Goal: Information Seeking & Learning: Compare options

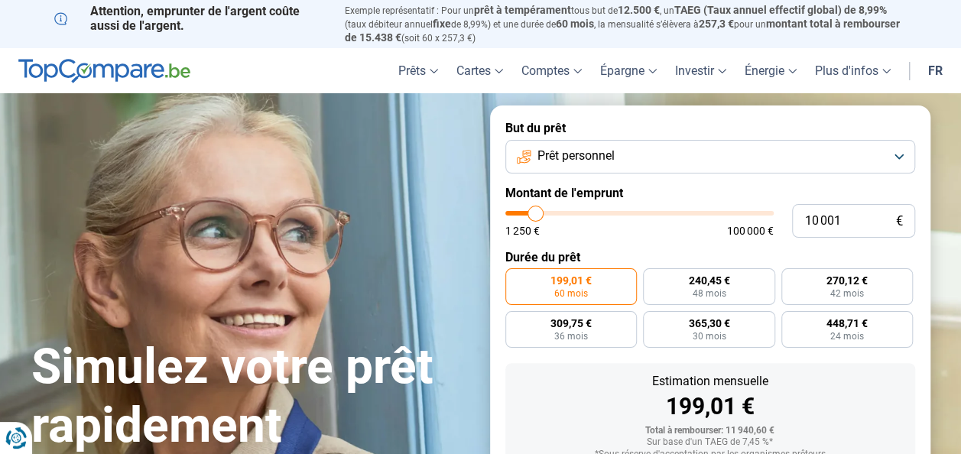
click at [536, 215] on input "range" at bounding box center [639, 213] width 268 height 5
type input "10000"
radio input "true"
click at [536, 215] on input "range" at bounding box center [639, 213] width 268 height 5
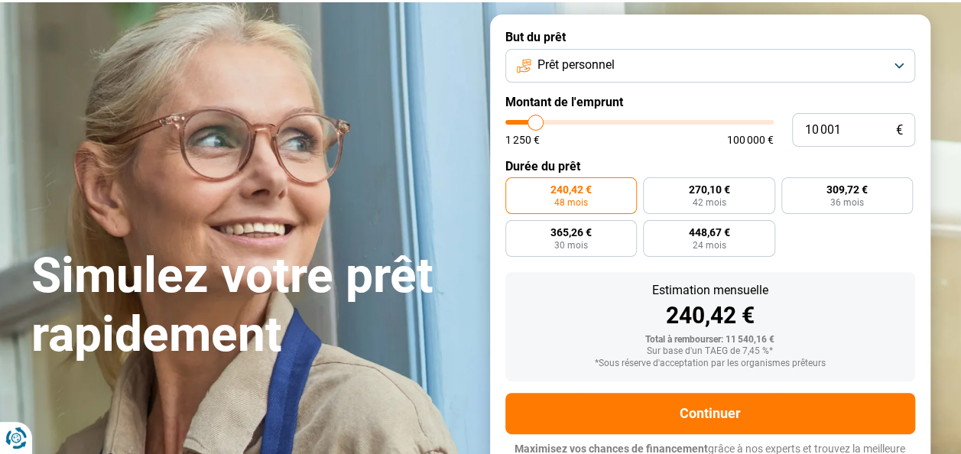
scroll to position [110, 0]
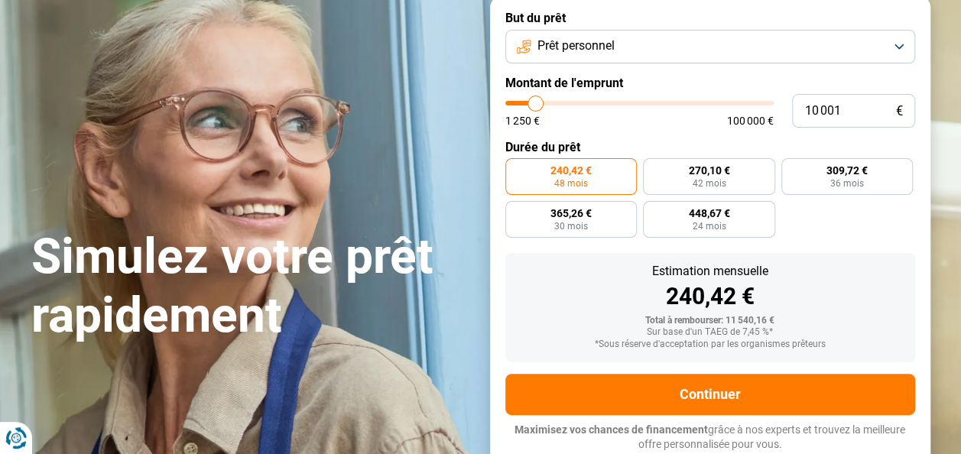
type input "11 250"
type input "11250"
type input "11 750"
type input "11750"
type input "12 250"
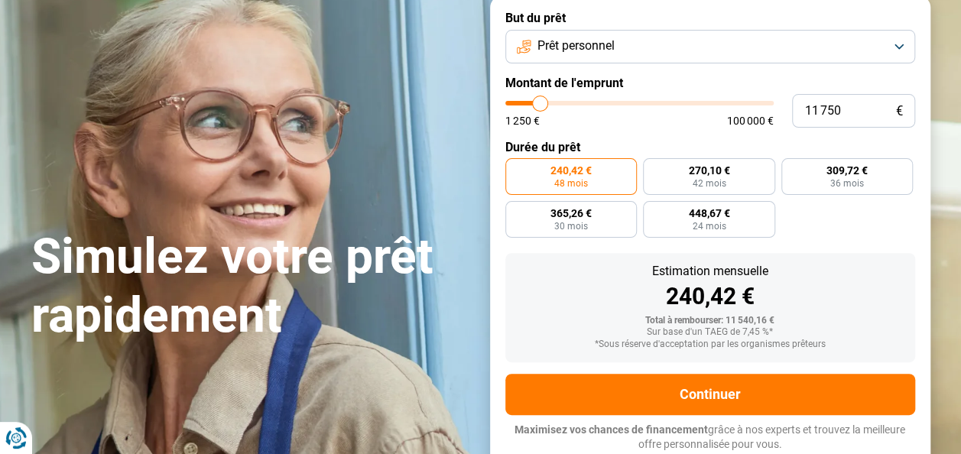
type input "12250"
type input "12 500"
type input "12500"
type input "12 750"
type input "12750"
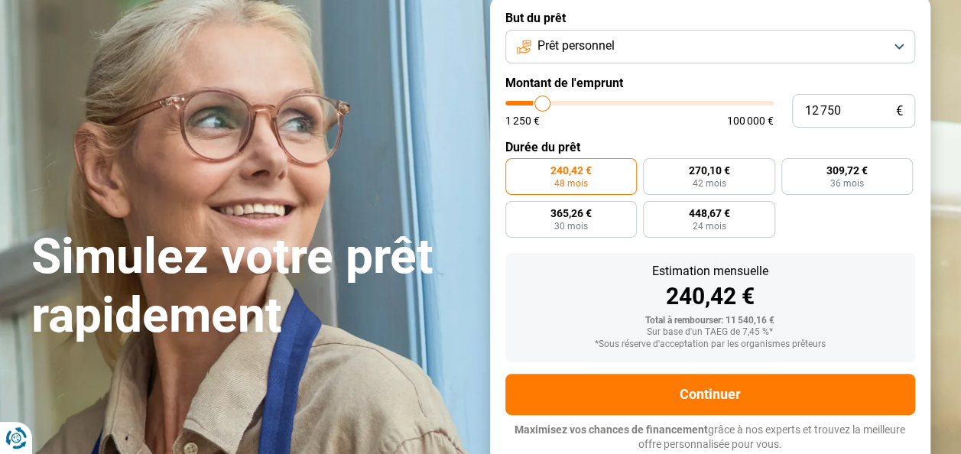
type input "13 250"
type input "13250"
type input "13 750"
type input "13750"
type input "14 000"
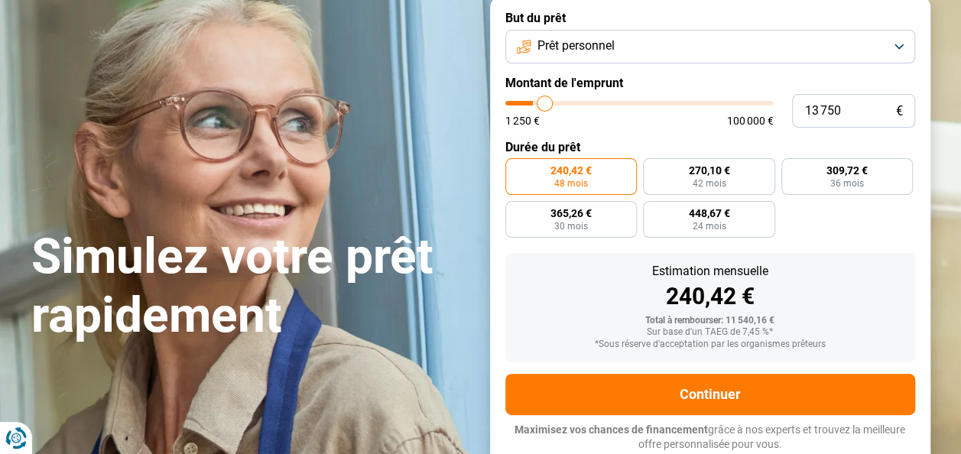
type input "14000"
type input "14 250"
type input "14250"
type input "14 500"
type input "14500"
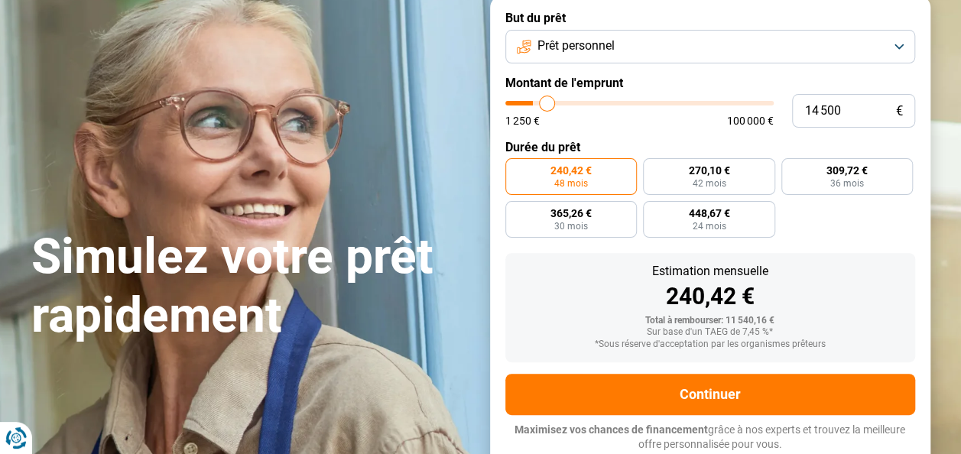
type input "15 000"
type input "15000"
type input "15 500"
type input "15500"
type input "16 250"
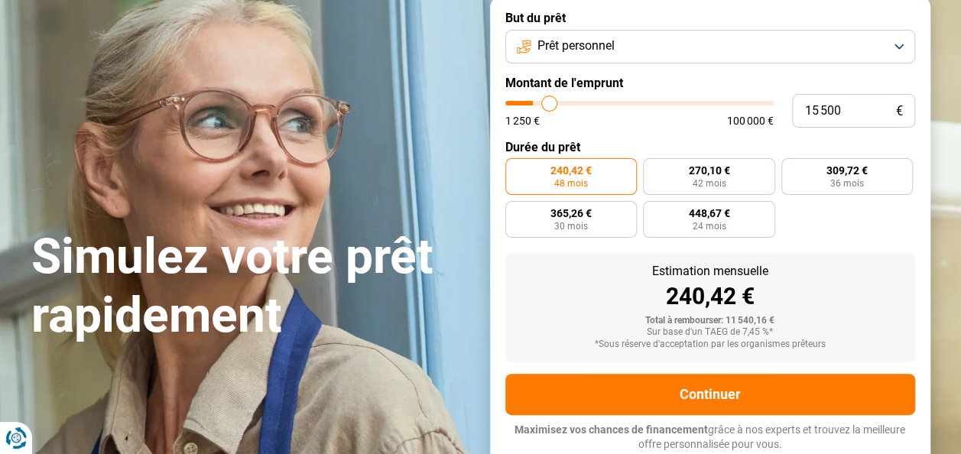
type input "16250"
type input "16 500"
type input "16500"
type input "17 000"
type input "17000"
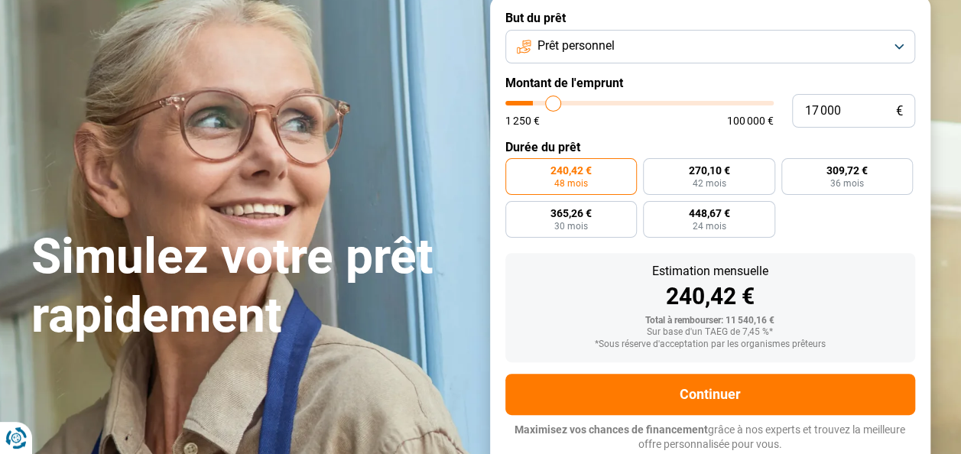
type input "17 250"
type input "17250"
type input "17 750"
type input "17750"
type input "18 250"
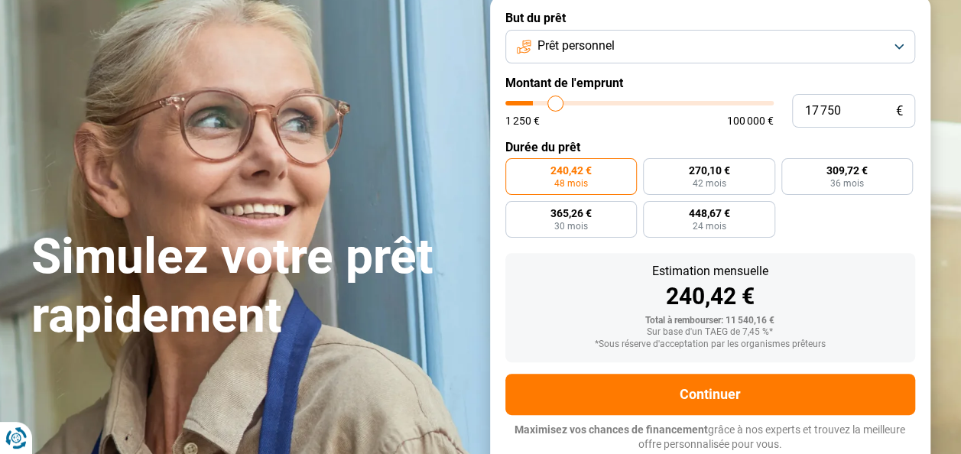
type input "18250"
type input "18 500"
type input "18500"
type input "18 750"
type input "18750"
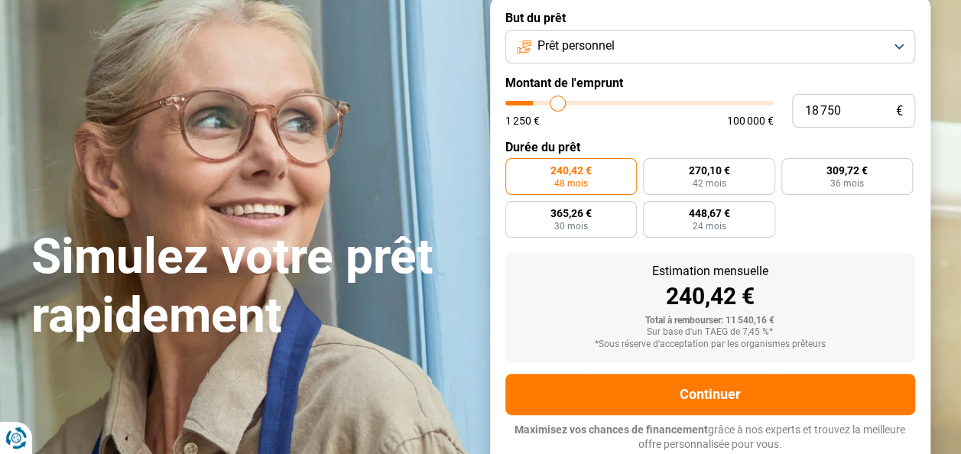
type input "19 250"
type input "19250"
type input "19 500"
type input "19500"
type input "20 000"
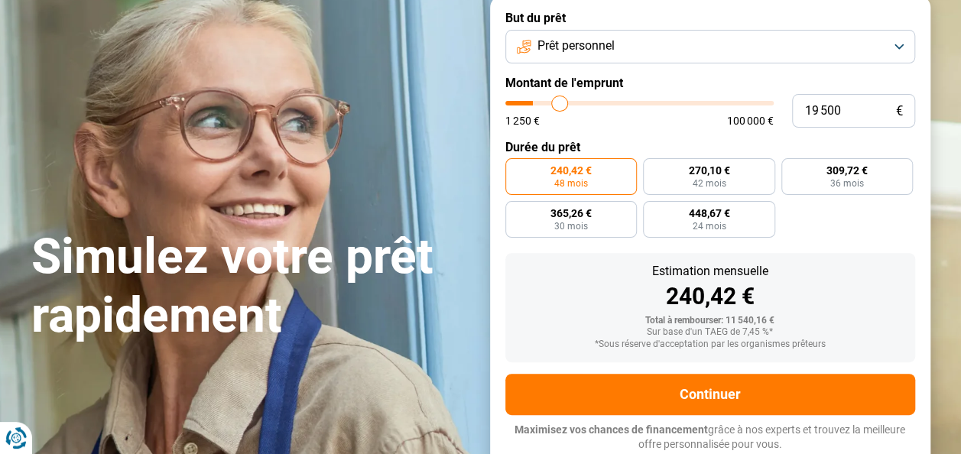
type input "20000"
type input "20 250"
type input "20250"
type input "20 500"
type input "20500"
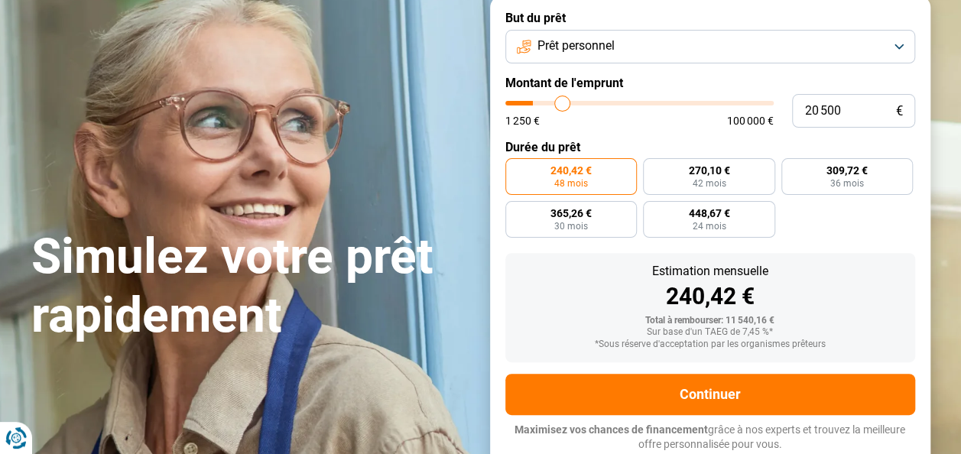
type input "21 000"
type input "21000"
type input "21 250"
type input "21250"
type input "21 500"
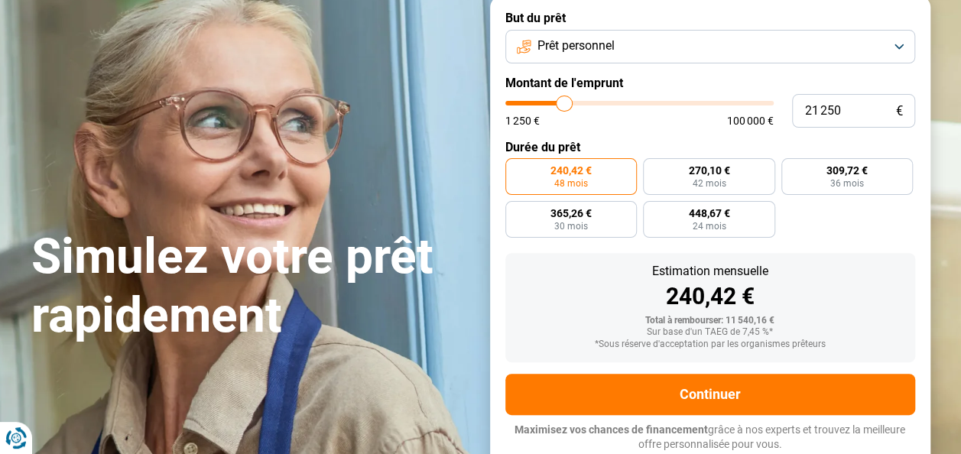
type input "21500"
type input "21 750"
type input "21750"
type input "22 000"
type input "22000"
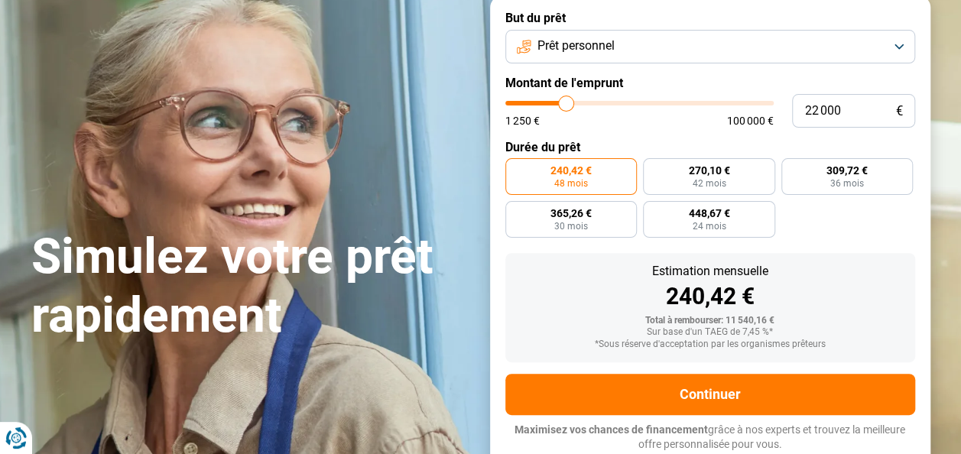
type input "22 250"
type input "22250"
type input "22 500"
type input "22500"
type input "23 000"
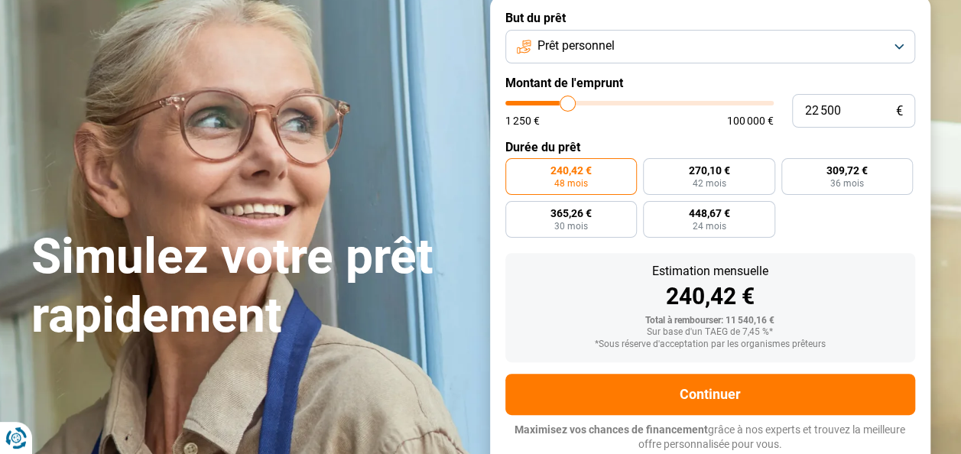
type input "23000"
type input "23 500"
type input "23500"
type input "24 000"
type input "24000"
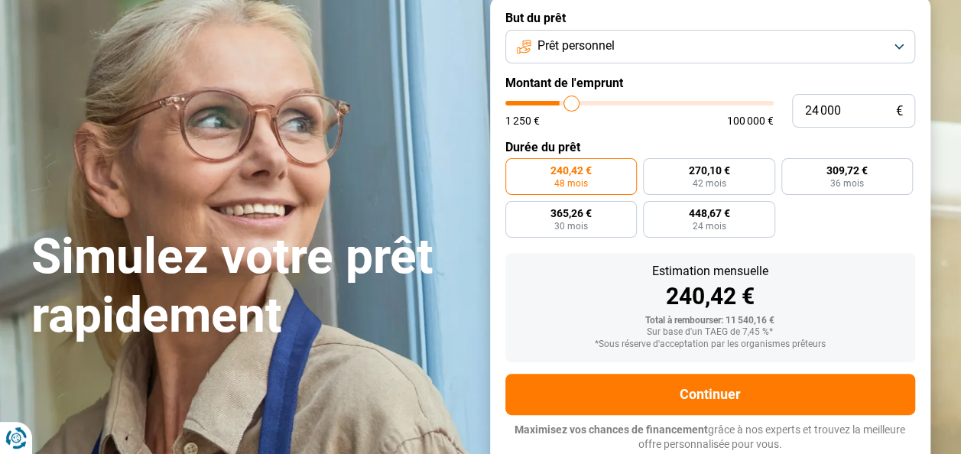
type input "24 500"
type input "24500"
type input "24 750"
type input "24750"
type input "25 250"
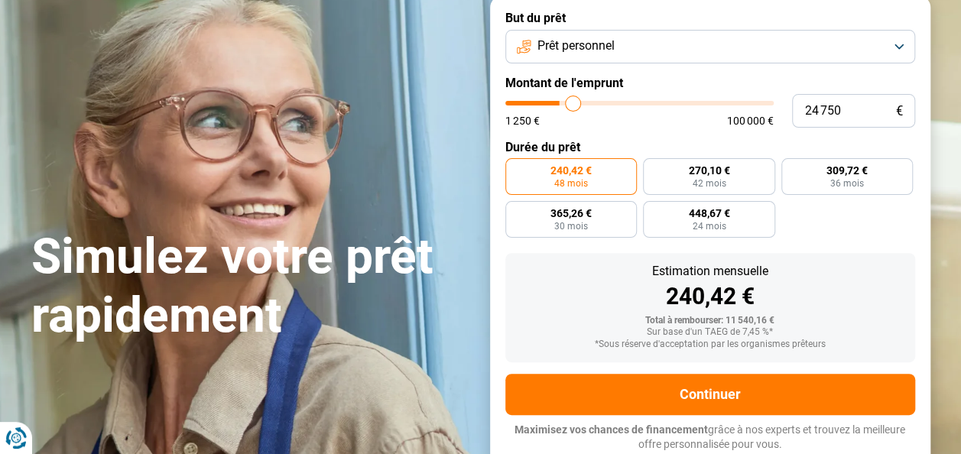
type input "25250"
type input "25 500"
type input "25500"
type input "26 000"
type input "26000"
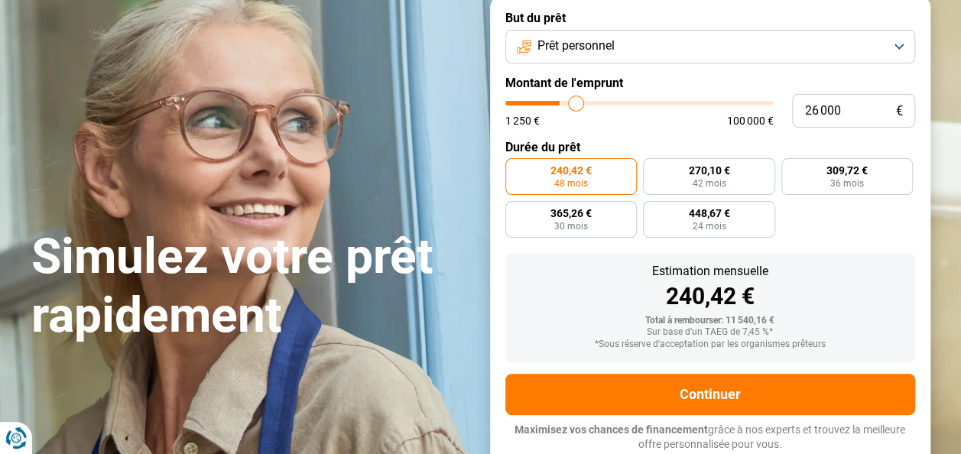
type input "26 250"
type input "26250"
type input "27 250"
type input "27250"
type input "27 750"
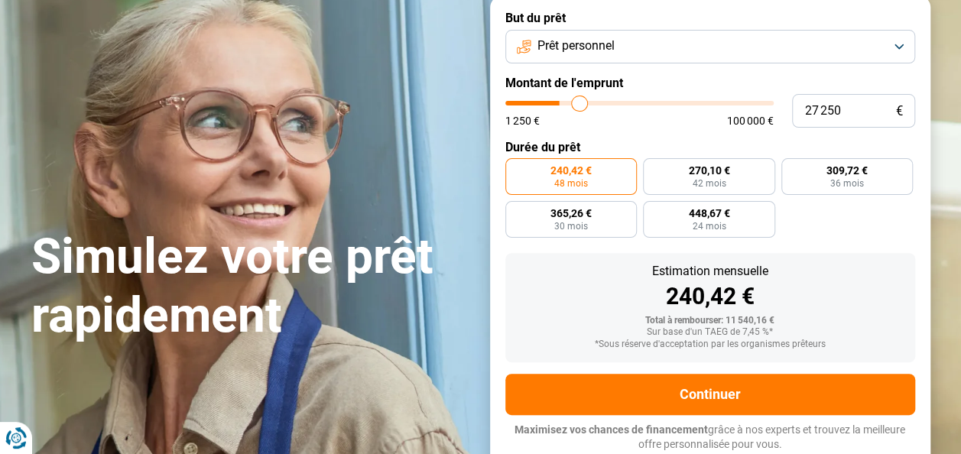
type input "27750"
type input "28 500"
type input "28500"
type input "29 250"
type input "29250"
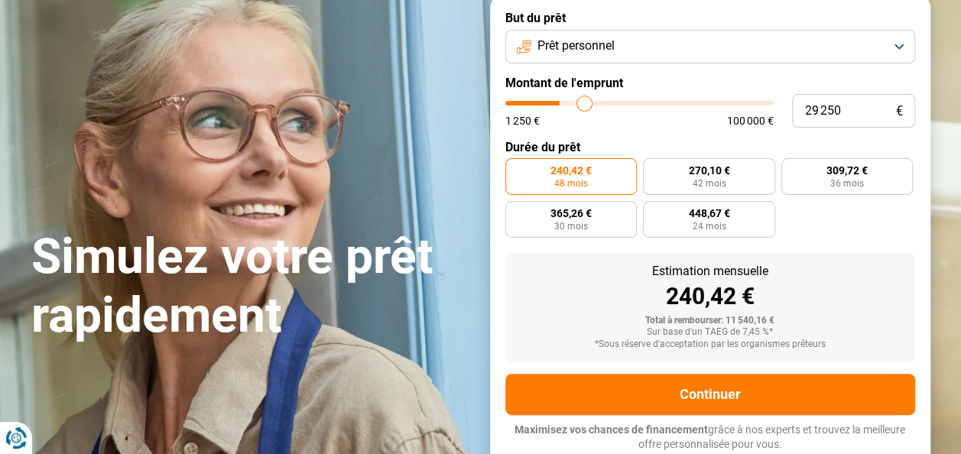
type input "29 750"
type input "29750"
type input "30 000"
type input "30000"
type input "30 500"
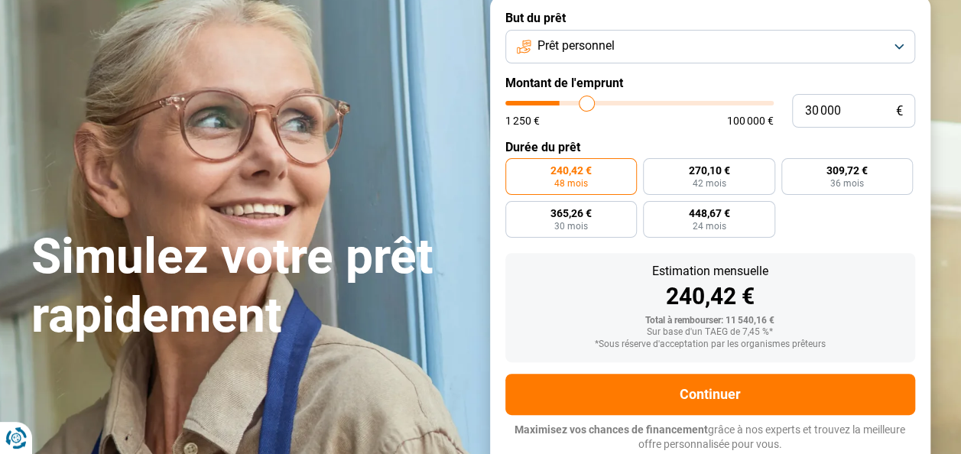
type input "30500"
type input "30 750"
type input "30750"
type input "31 000"
type input "31000"
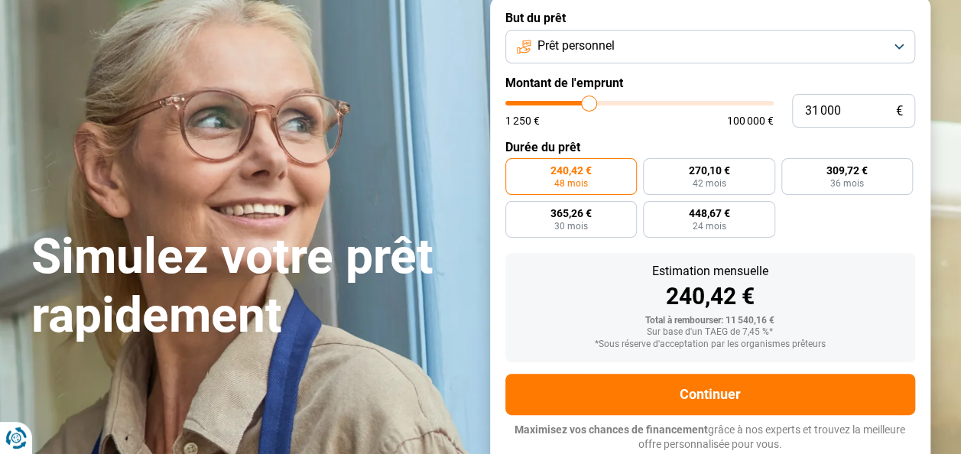
type input "31 500"
type input "31500"
type input "31 750"
type input "31750"
type input "32 500"
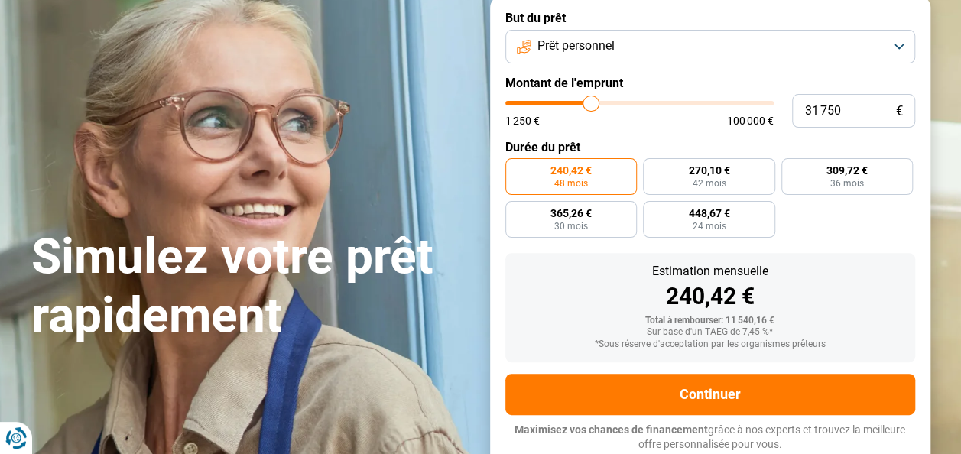
type input "32500"
type input "33 500"
type input "33500"
type input "34 750"
type input "34750"
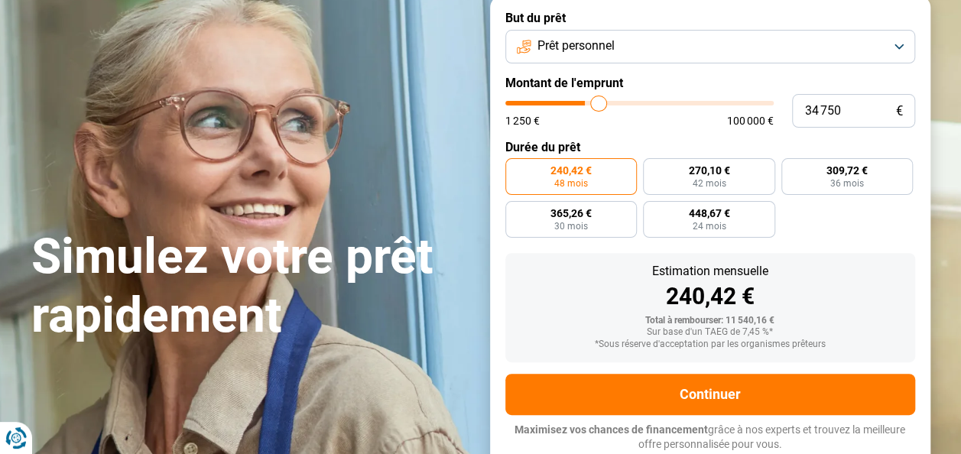
type input "35 250"
type input "35250"
type input "35 500"
type input "35500"
type input "36 000"
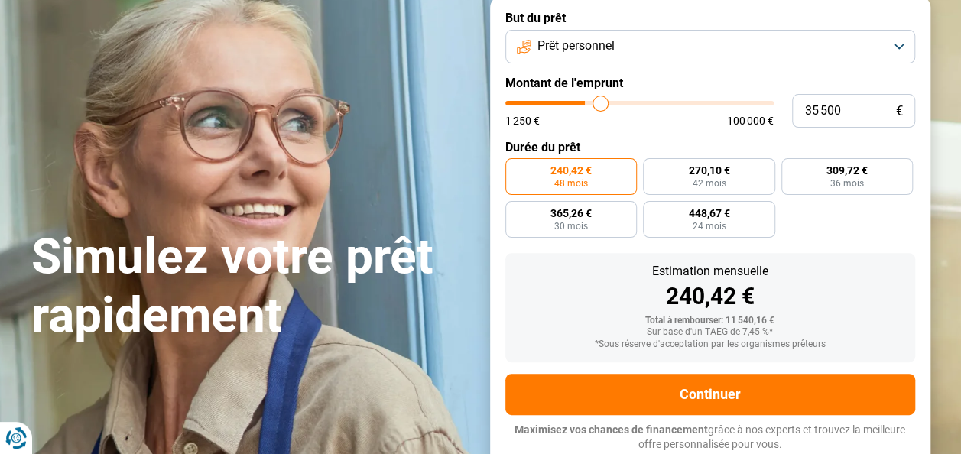
type input "36000"
type input "36 250"
type input "36250"
type input "36 500"
type input "36500"
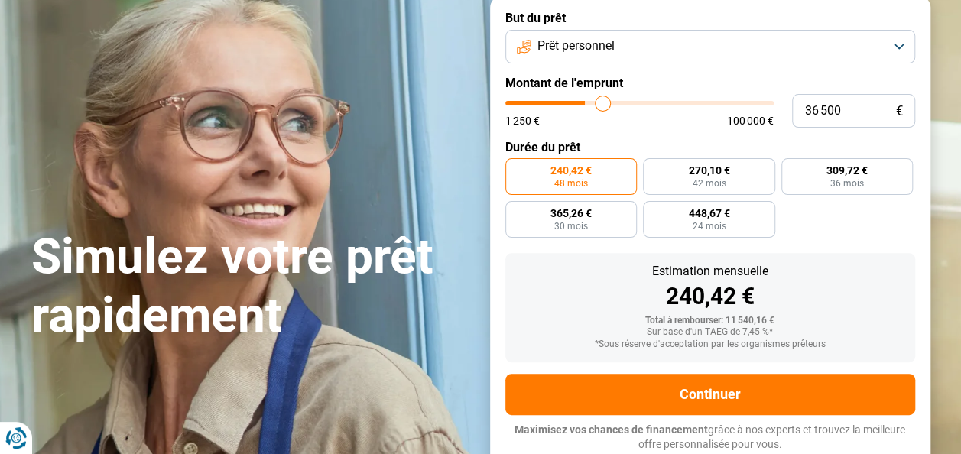
type input "37 000"
type input "37000"
type input "37 250"
type input "37250"
type input "37 500"
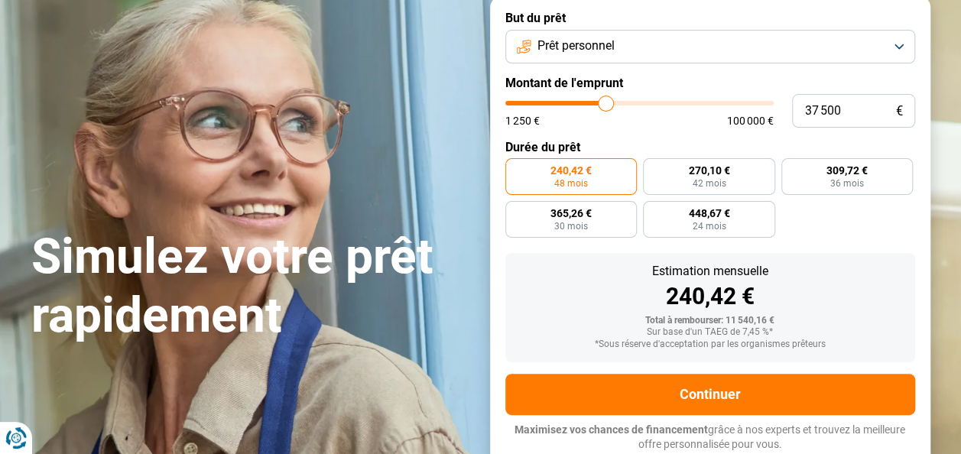
drag, startPoint x: 537, startPoint y: 105, endPoint x: 605, endPoint y: 107, distance: 68.0
type input "37500"
click at [605, 105] on input "range" at bounding box center [639, 103] width 268 height 5
radio input "false"
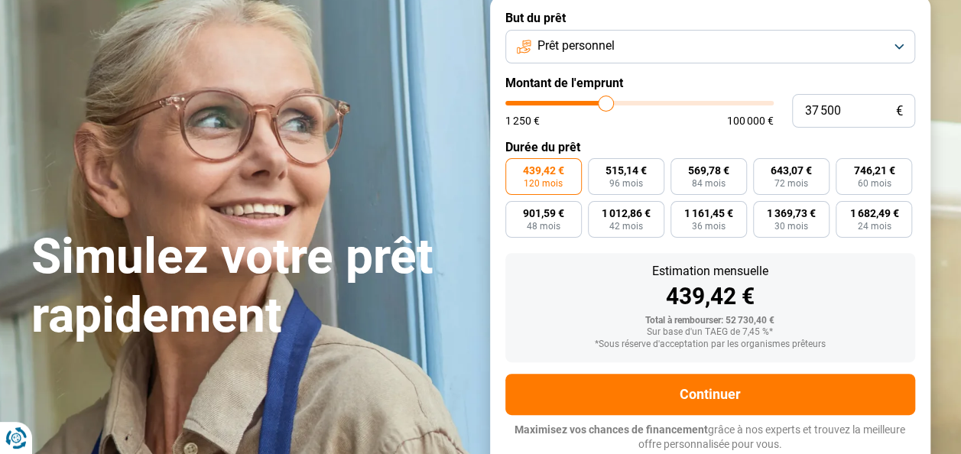
drag, startPoint x: 605, startPoint y: 107, endPoint x: 552, endPoint y: 319, distance: 219.1
click at [552, 319] on div "Total à rembourser: 52 730,40 €" at bounding box center [709, 321] width 385 height 11
click at [600, 101] on input "range" at bounding box center [639, 103] width 268 height 5
type input "37 250"
type input "37250"
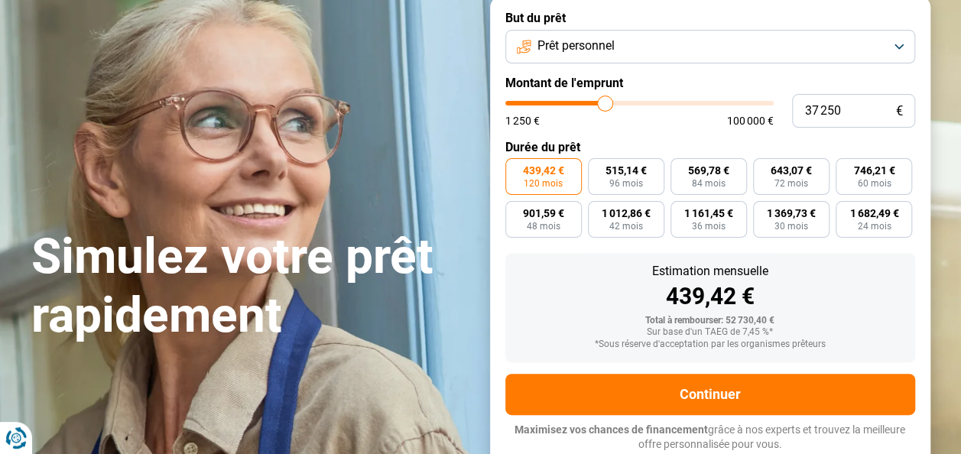
type input "37 000"
type input "37000"
type input "36 750"
type input "36750"
type input "36 500"
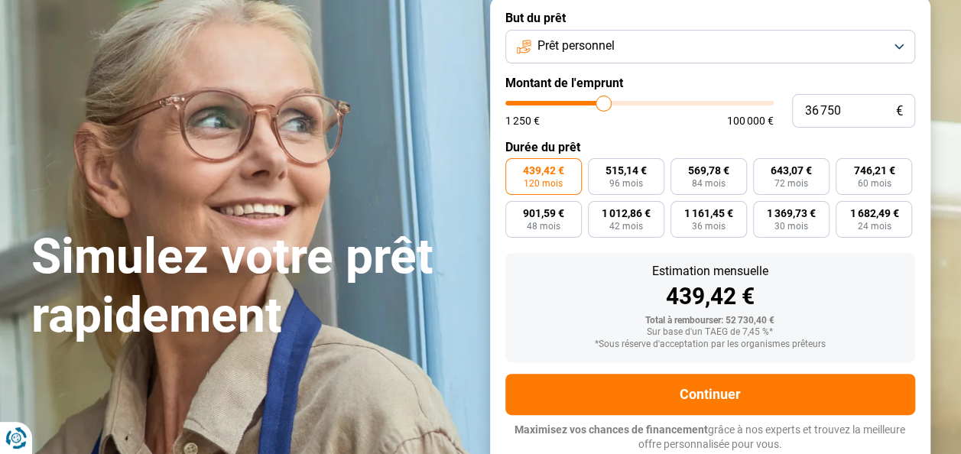
type input "36500"
type input "36 250"
type input "36250"
type input "36 000"
type input "36000"
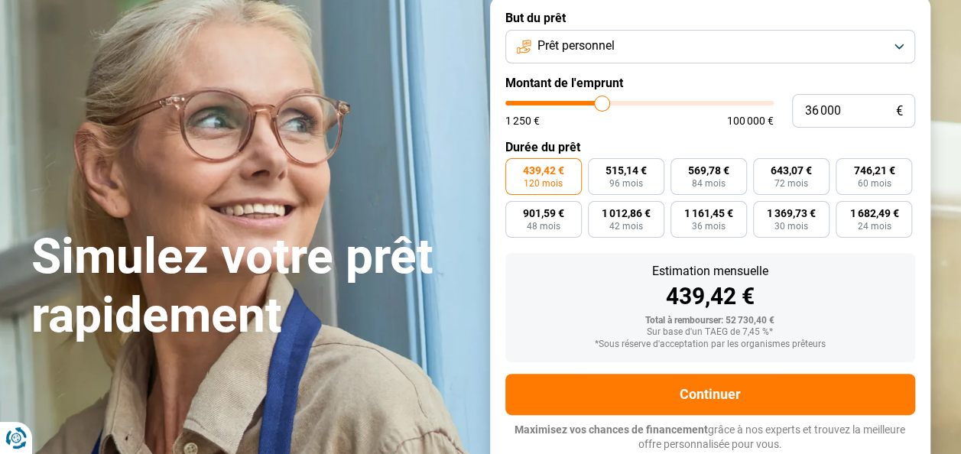
type input "35 750"
type input "35750"
type input "35 500"
type input "35500"
click at [600, 104] on input "range" at bounding box center [639, 103] width 268 height 5
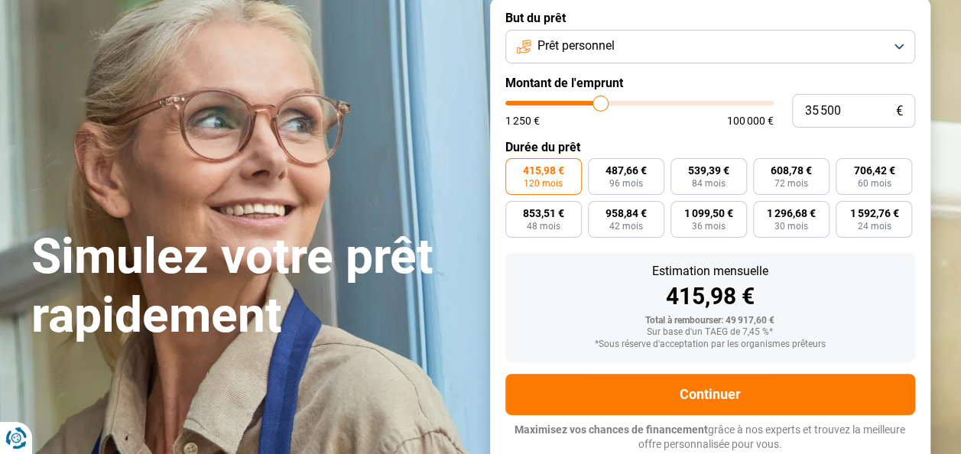
type input "35 250"
type input "35250"
type input "34 750"
type input "34750"
type input "34 500"
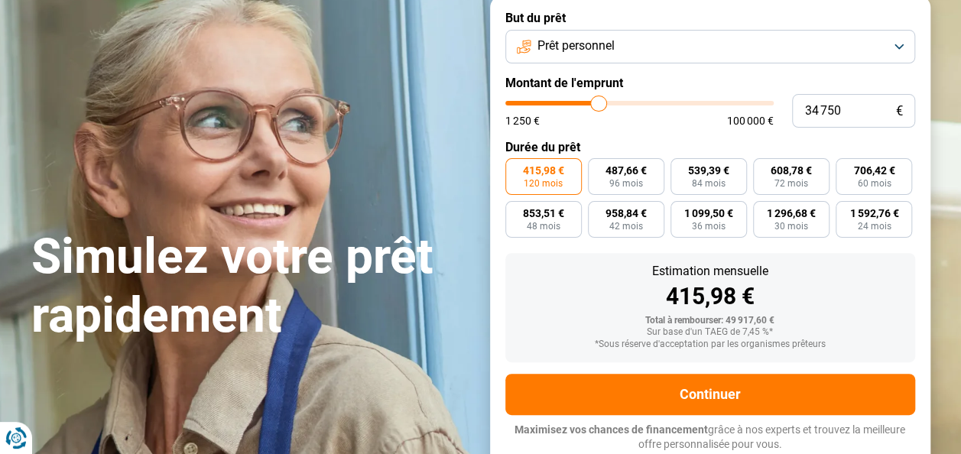
type input "34500"
type input "34 250"
type input "34250"
type input "33 750"
type input "33750"
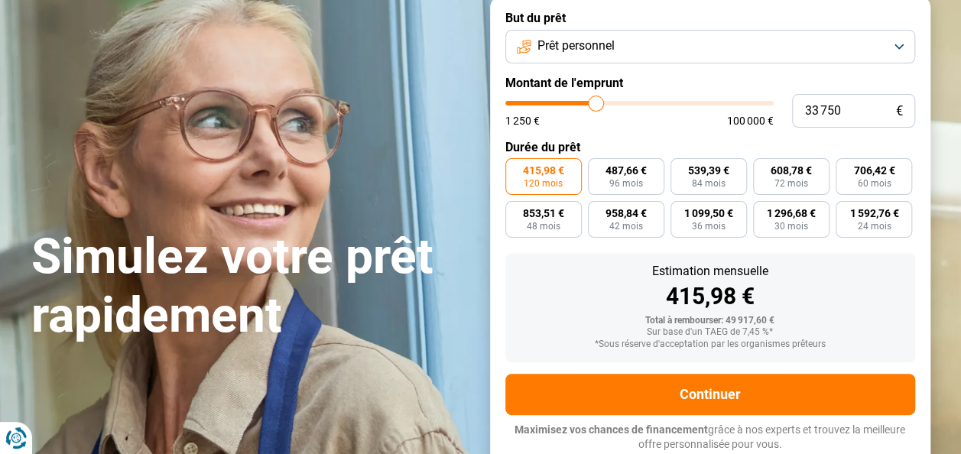
type input "33 500"
type input "33500"
type input "33 250"
type input "33250"
type input "33 000"
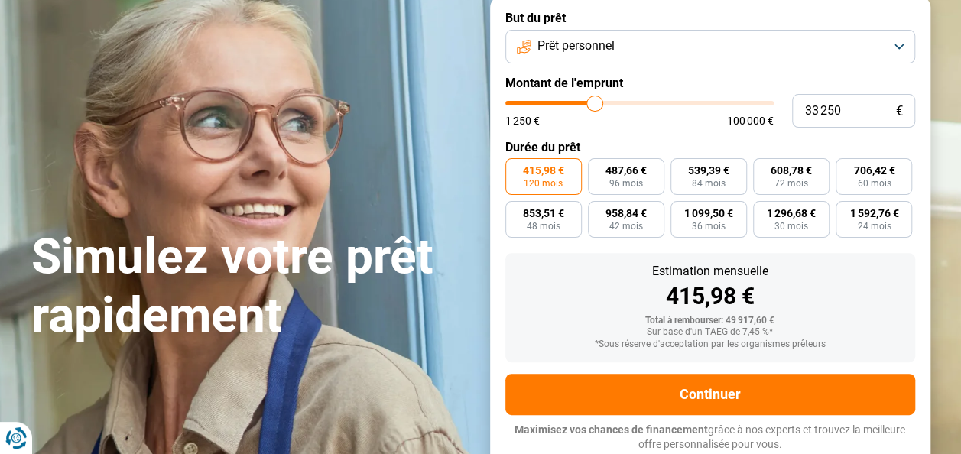
type input "33000"
type input "32 750"
type input "32750"
type input "32 500"
type input "32500"
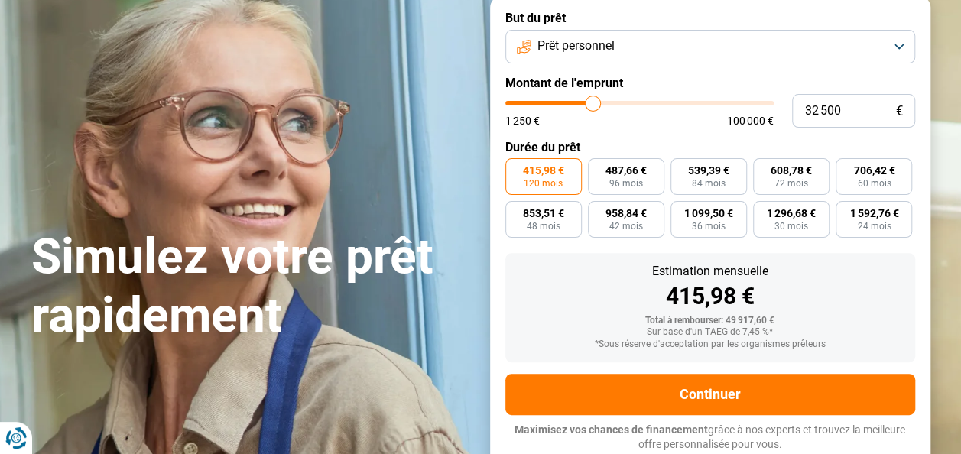
type input "32 250"
type input "32250"
type input "32 000"
type input "32000"
type input "31 750"
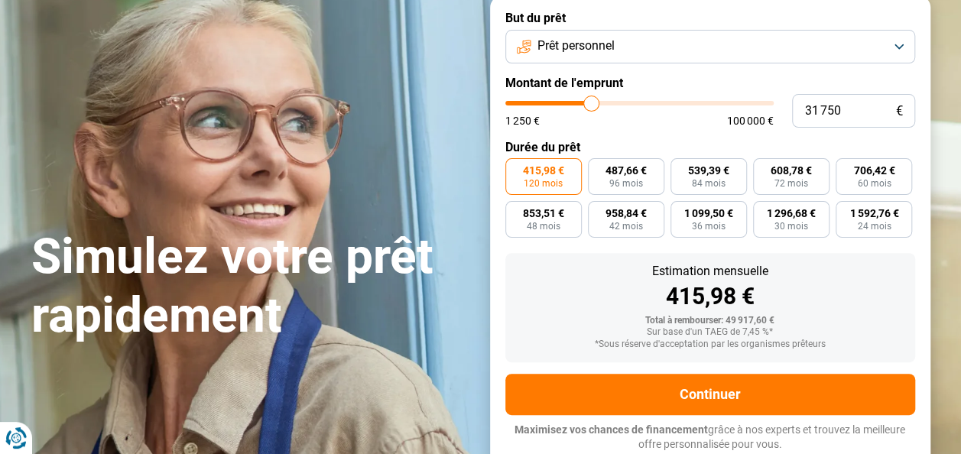
type input "31750"
type input "31 500"
type input "31500"
type input "31 250"
type input "31250"
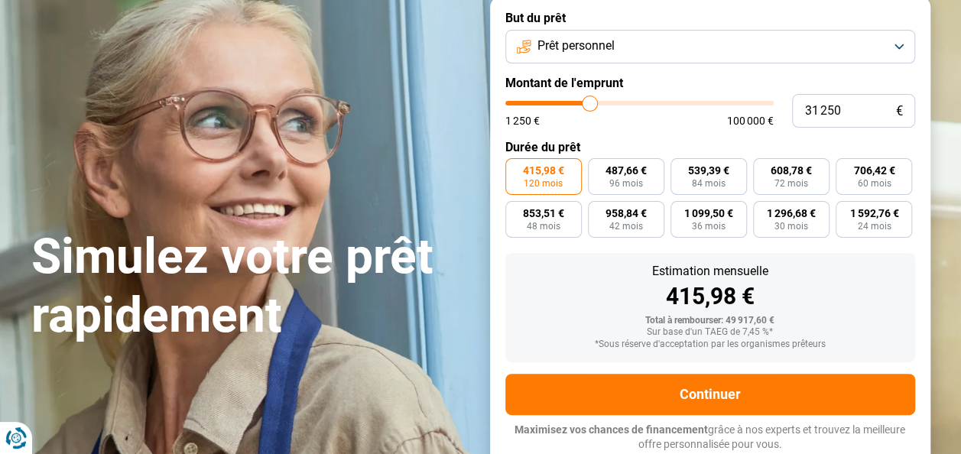
type input "31 000"
type input "31000"
type input "30 750"
type input "30750"
type input "30 500"
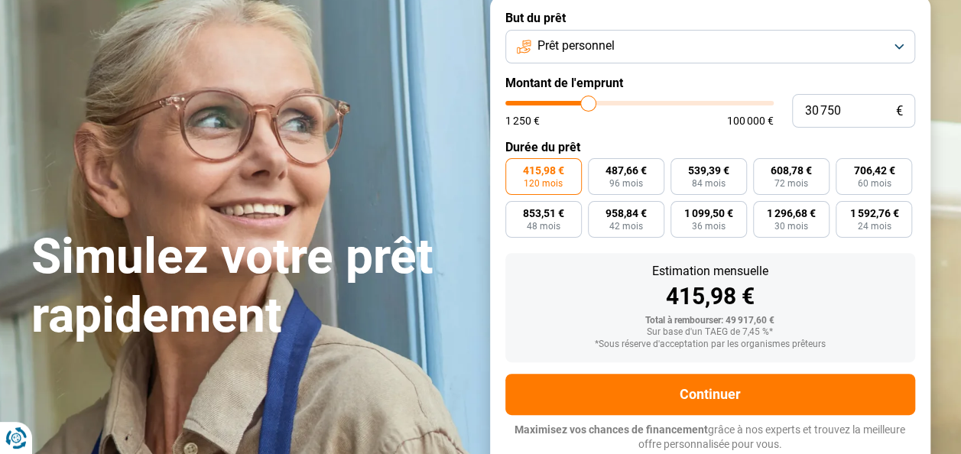
type input "30500"
type input "30 250"
type input "30250"
type input "30 000"
type input "30000"
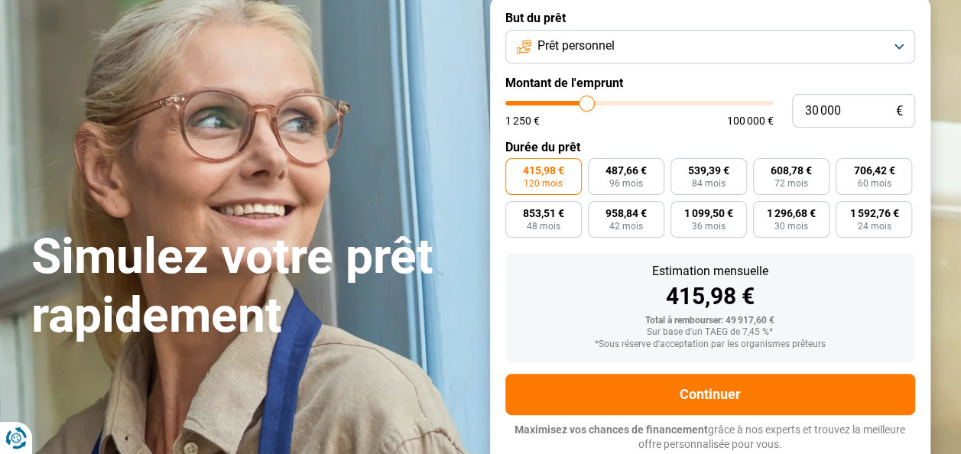
type input "29 750"
type input "29750"
type input "29 500"
type input "29500"
type input "29 000"
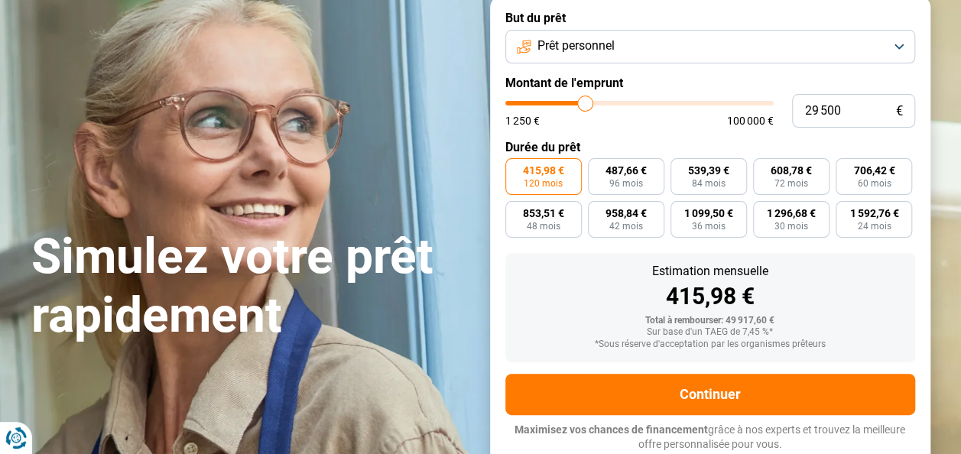
type input "29000"
type input "29 500"
type input "29500"
type input "29 750"
drag, startPoint x: 600, startPoint y: 102, endPoint x: 585, endPoint y: 105, distance: 14.8
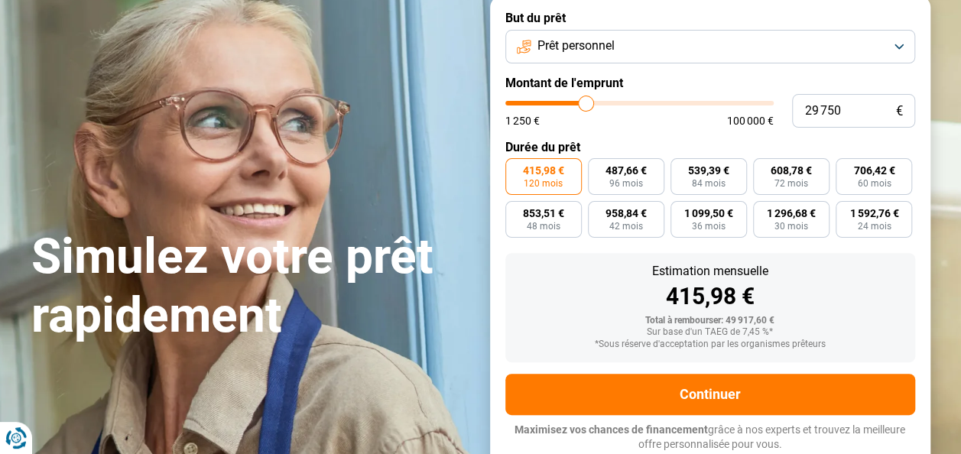
type input "29750"
click at [585, 105] on input "range" at bounding box center [639, 103] width 268 height 5
click at [639, 182] on span "96 mois" at bounding box center [626, 183] width 34 height 9
click at [598, 168] on input "408,68 € 96 mois" at bounding box center [593, 163] width 10 height 10
radio input "true"
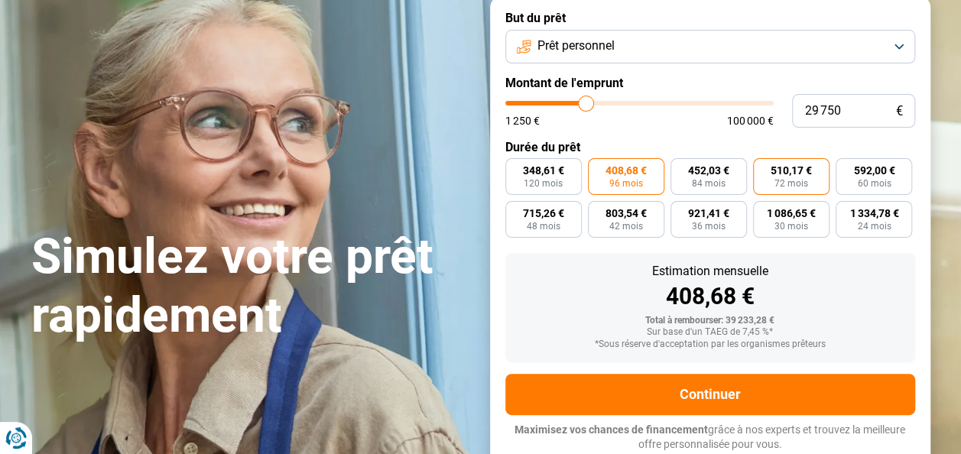
click at [796, 183] on span "72 mois" at bounding box center [791, 183] width 34 height 9
click at [763, 168] on input "510,17 € 72 mois" at bounding box center [758, 163] width 10 height 10
radio input "true"
type input "26 250"
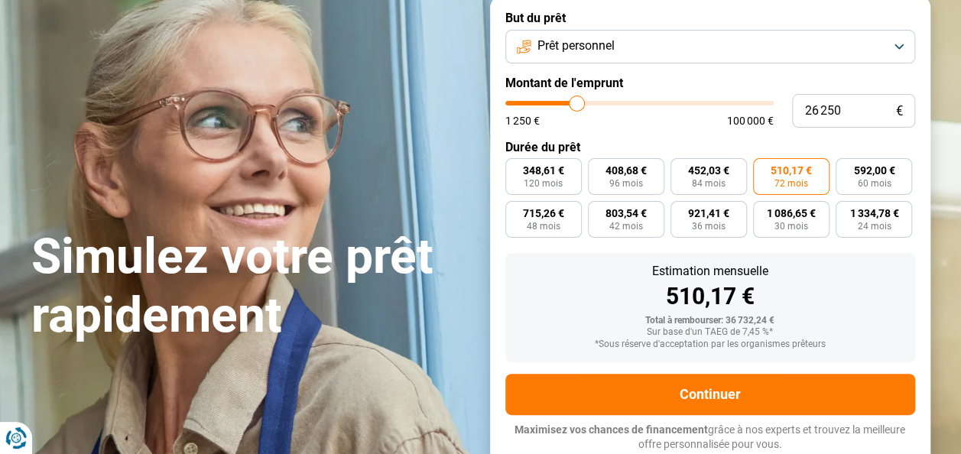
type input "26250"
click at [576, 105] on input "range" at bounding box center [639, 103] width 268 height 5
radio input "true"
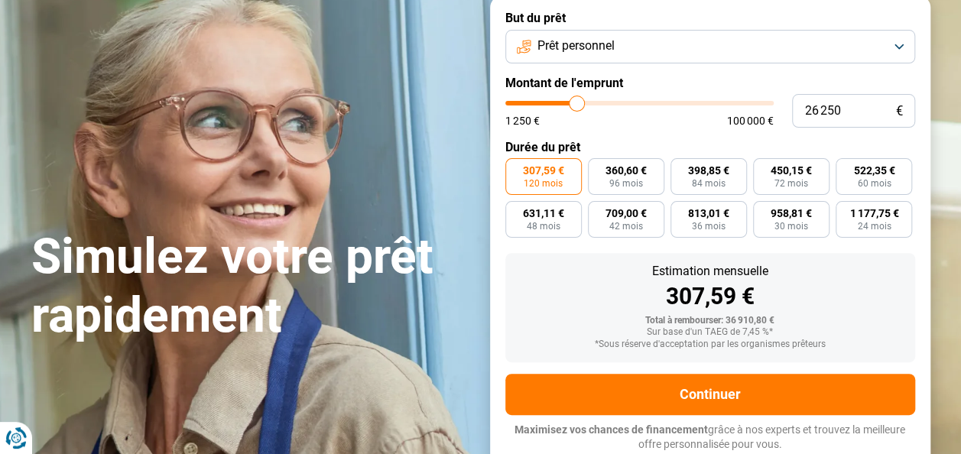
click at [576, 105] on input "range" at bounding box center [639, 103] width 268 height 5
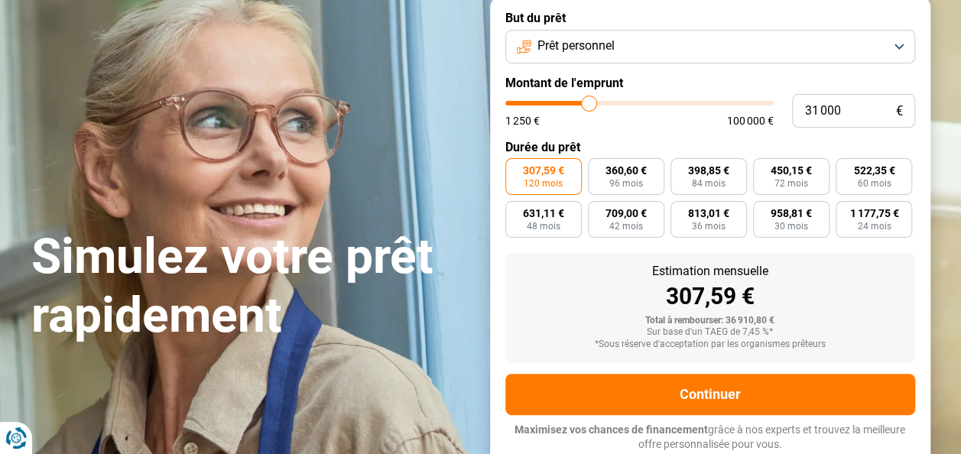
drag, startPoint x: 576, startPoint y: 109, endPoint x: 588, endPoint y: 109, distance: 12.2
click at [588, 105] on input "range" at bounding box center [639, 103] width 268 height 5
click at [598, 103] on input "range" at bounding box center [639, 103] width 268 height 5
click at [876, 184] on span "60 mois" at bounding box center [874, 183] width 34 height 9
click at [845, 168] on input "686,52 € 60 mois" at bounding box center [840, 163] width 10 height 10
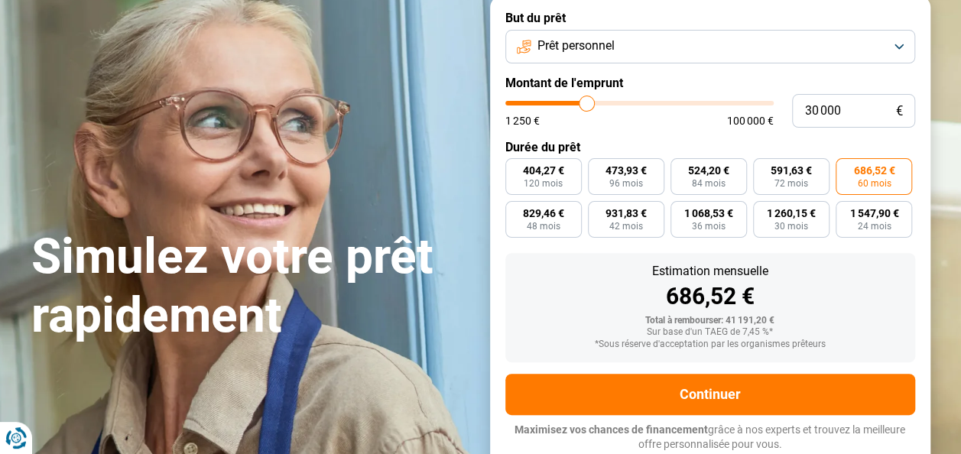
click at [586, 104] on input "range" at bounding box center [639, 103] width 268 height 5
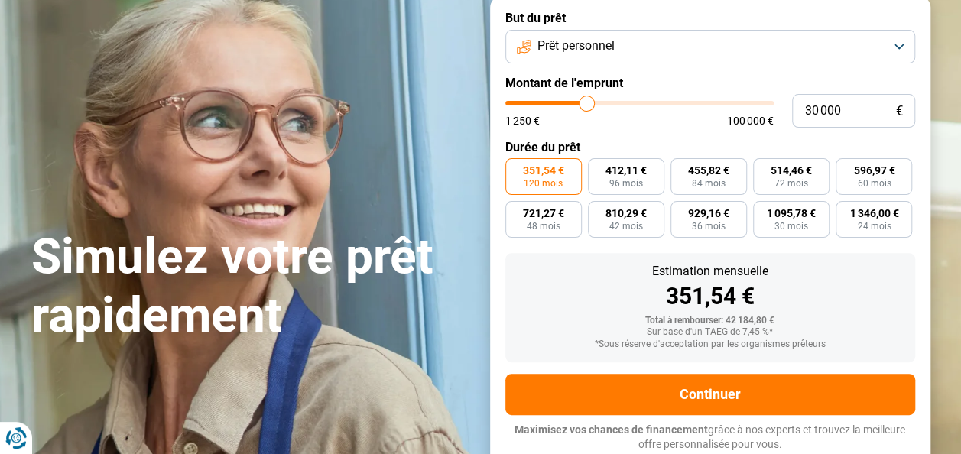
click at [578, 102] on input "range" at bounding box center [639, 103] width 268 height 5
click at [596, 102] on input "range" at bounding box center [639, 103] width 268 height 5
click at [584, 103] on input "range" at bounding box center [639, 103] width 268 height 5
click at [594, 103] on input "range" at bounding box center [639, 103] width 268 height 5
click at [584, 104] on input "range" at bounding box center [639, 103] width 268 height 5
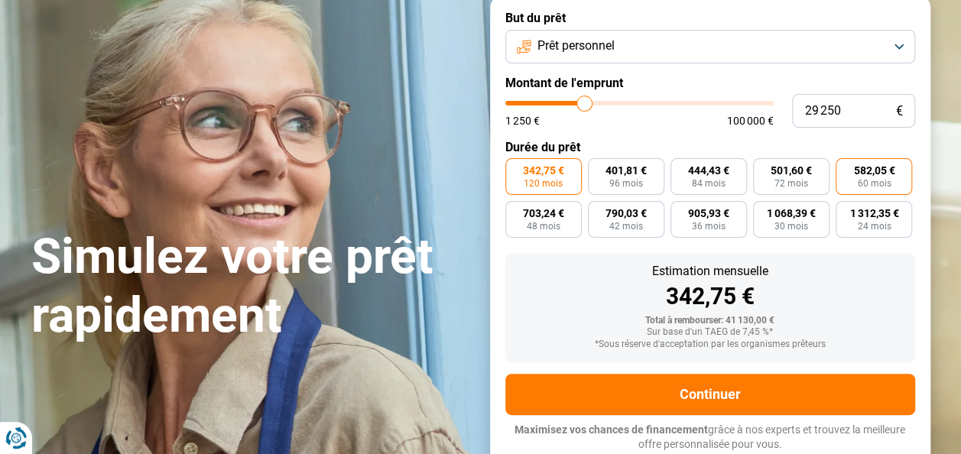
click at [867, 176] on span "582,05 €" at bounding box center [873, 170] width 41 height 11
click at [845, 168] on input "582,05 € 60 mois" at bounding box center [840, 163] width 10 height 10
click at [593, 104] on input "range" at bounding box center [639, 103] width 268 height 5
click at [583, 104] on input "range" at bounding box center [639, 103] width 268 height 5
click at [594, 103] on input "range" at bounding box center [639, 103] width 268 height 5
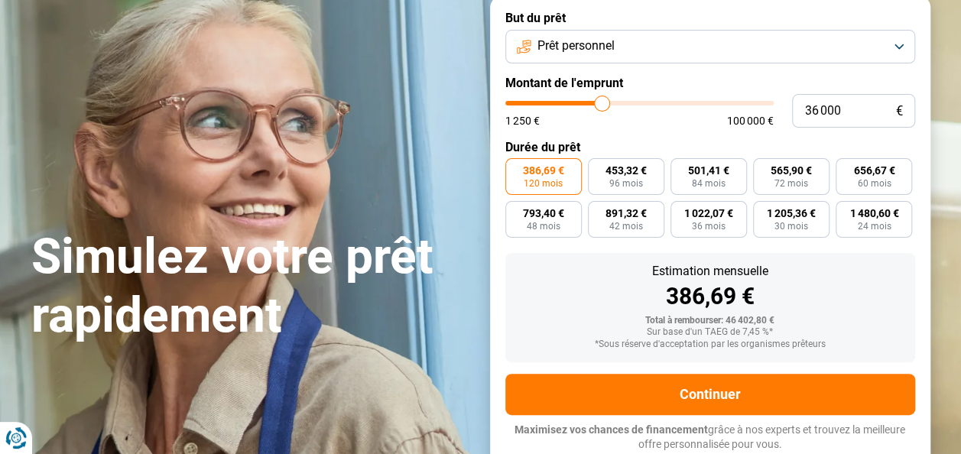
click at [601, 105] on input "range" at bounding box center [639, 103] width 268 height 5
drag, startPoint x: 601, startPoint y: 105, endPoint x: 588, endPoint y: 105, distance: 13.0
click at [588, 105] on input "range" at bounding box center [639, 103] width 268 height 5
click at [870, 179] on span "60 mois" at bounding box center [874, 183] width 34 height 9
click at [845, 168] on input "611,90 € 60 mois" at bounding box center [840, 163] width 10 height 10
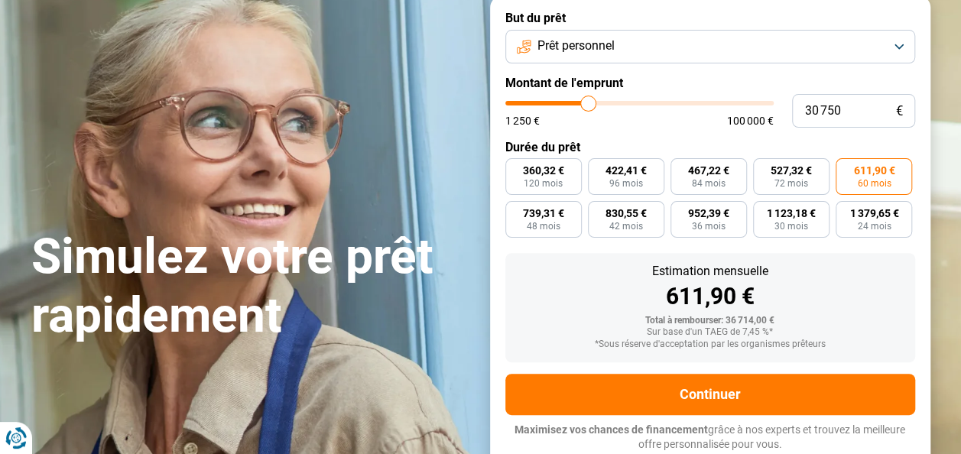
click at [855, 293] on div "611,90 €" at bounding box center [709, 296] width 385 height 23
click at [598, 309] on div "Estimation mensuelle 611,90 € Total à rembourser: 36 714,00 € Sur base d'un TAE…" at bounding box center [710, 307] width 410 height 109
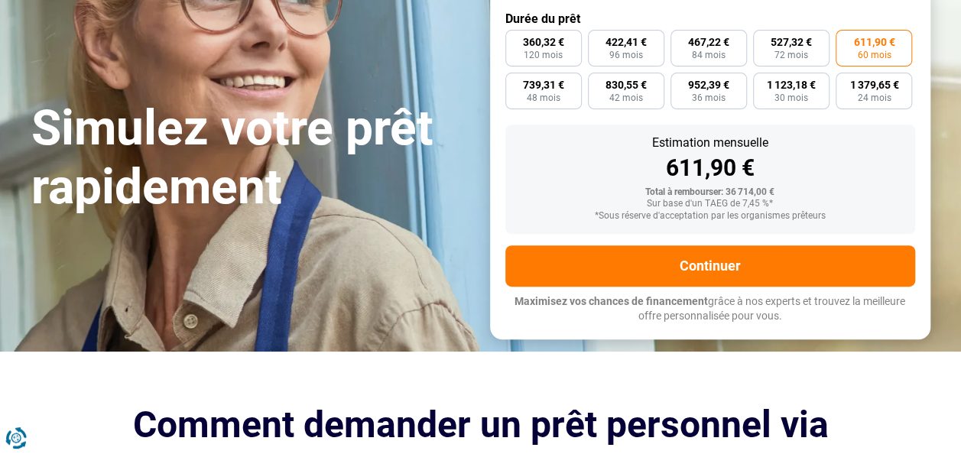
scroll to position [245, 0]
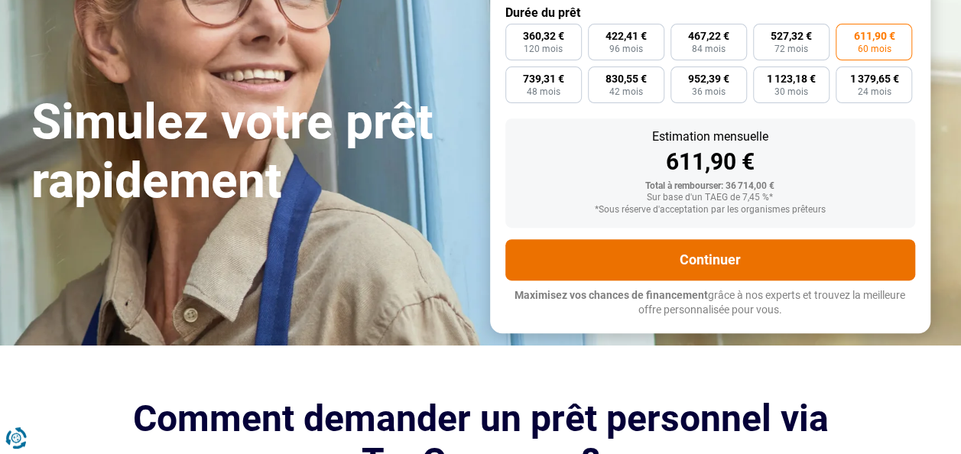
click at [742, 259] on button "Continuer" at bounding box center [710, 259] width 410 height 41
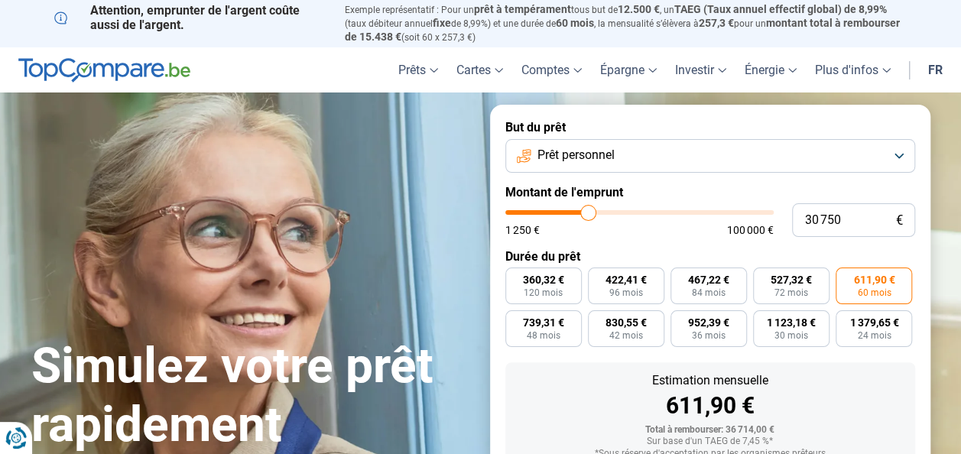
scroll to position [0, 0]
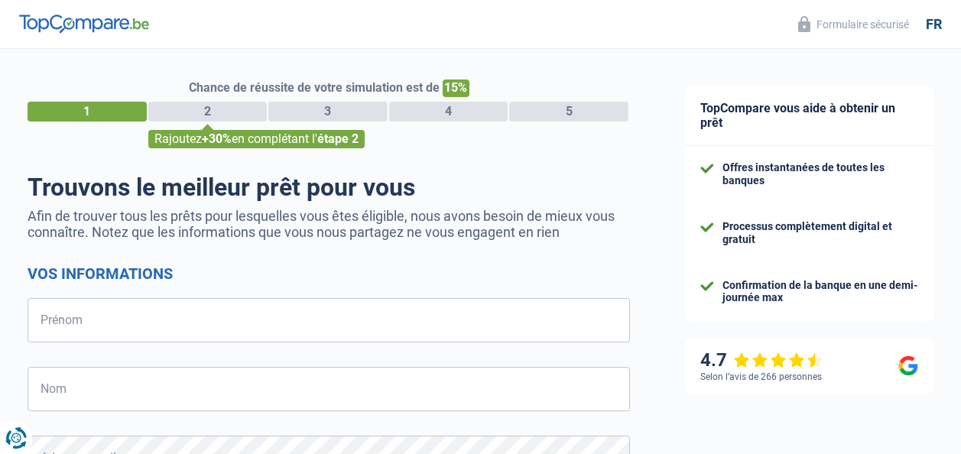
select select "32"
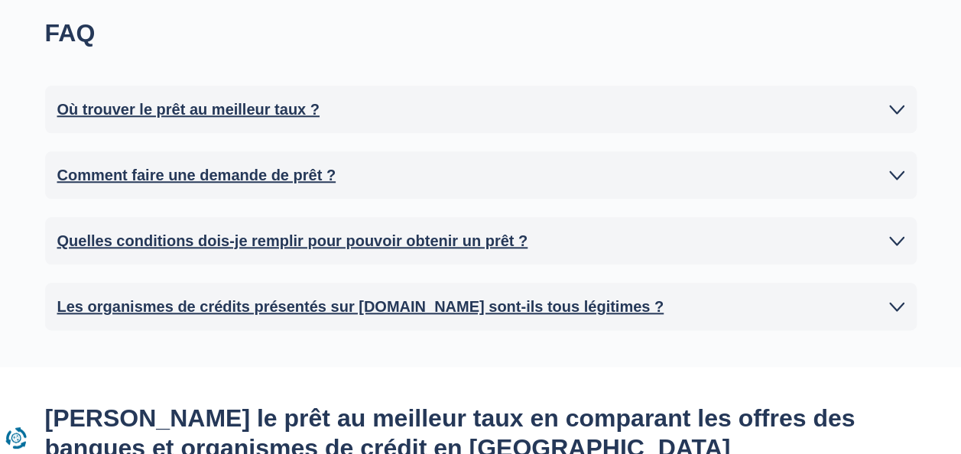
scroll to position [764, 0]
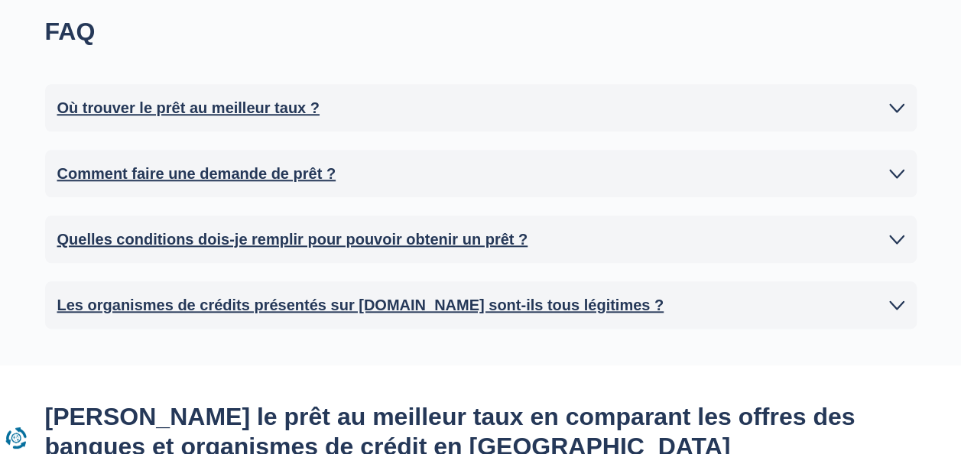
click at [897, 102] on icon at bounding box center [896, 107] width 15 height 15
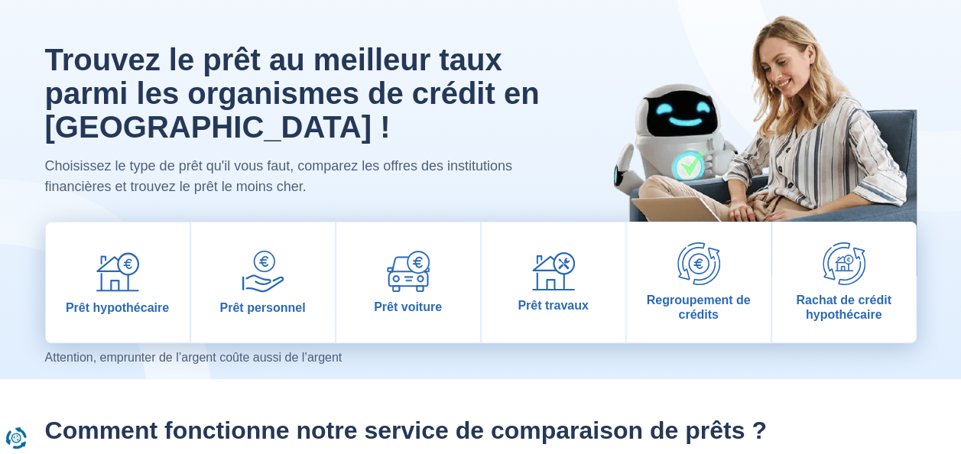
scroll to position [46, 0]
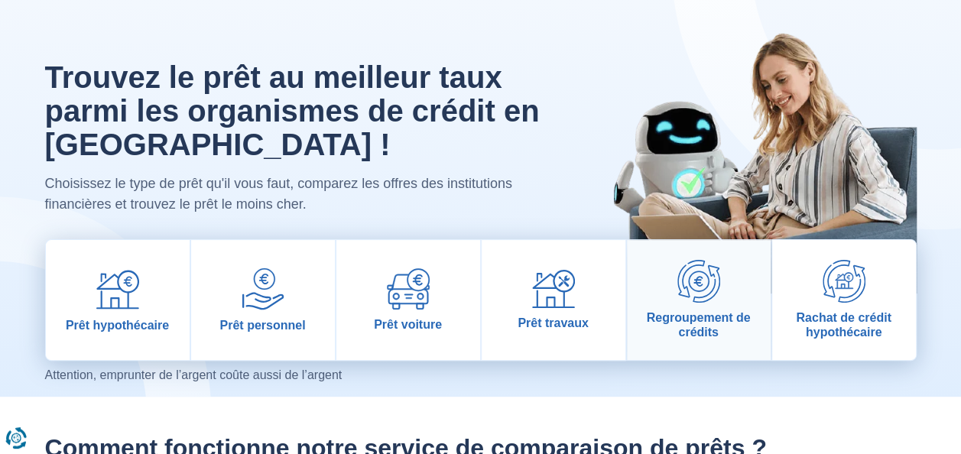
click at [706, 283] on img at bounding box center [698, 281] width 43 height 43
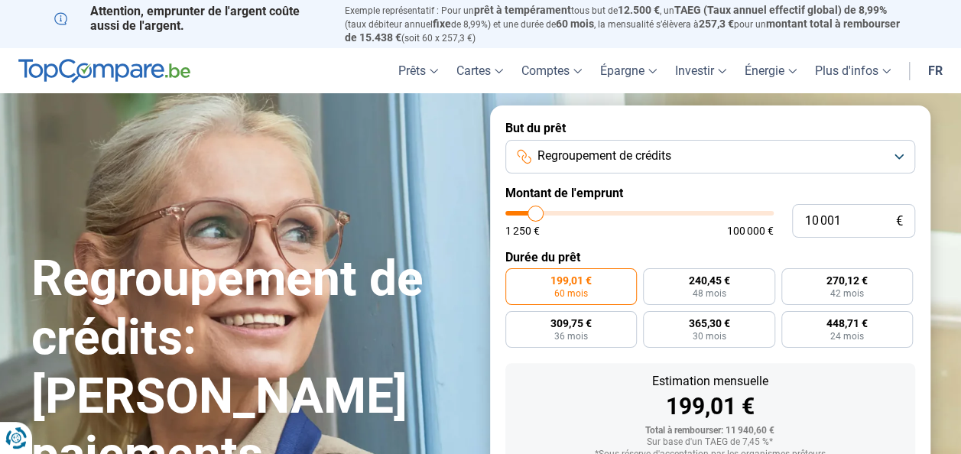
type input "10 500"
type input "10500"
type input "11 000"
type input "11000"
type input "11 250"
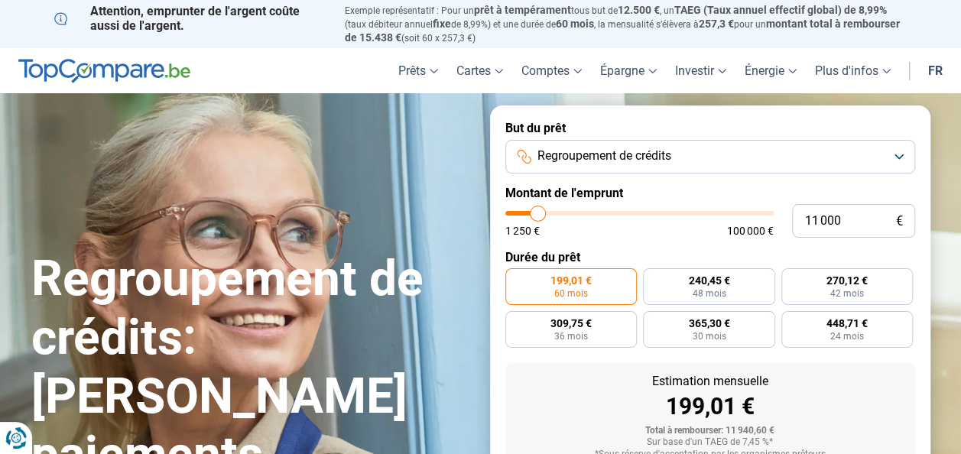
type input "11250"
type input "11 750"
type input "11750"
type input "12 000"
type input "12000"
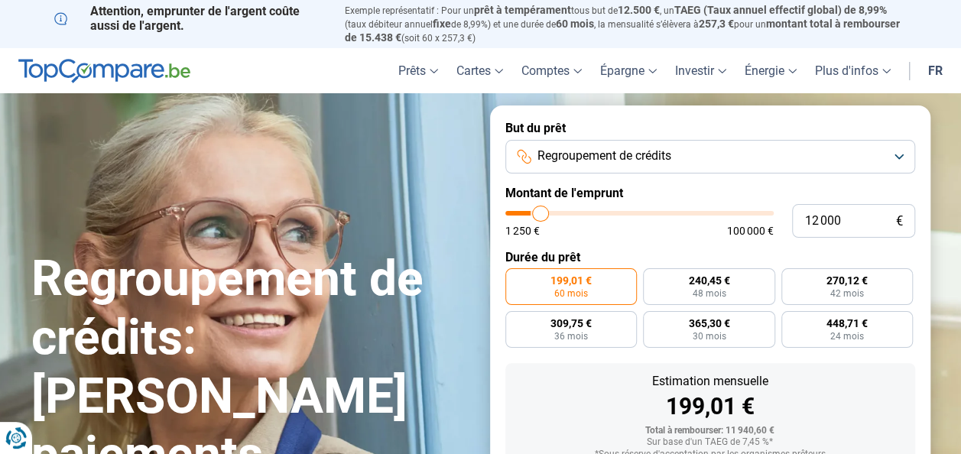
type input "12 250"
type input "12250"
type input "12 500"
type input "12500"
type input "12 750"
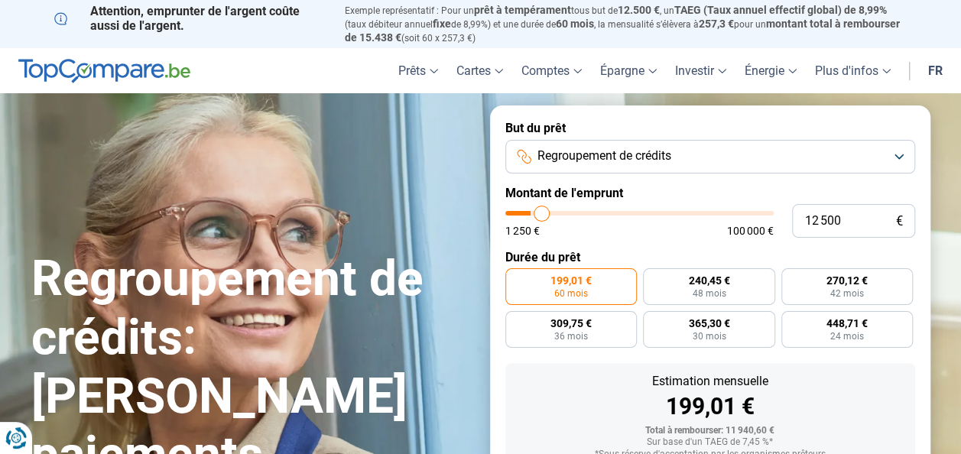
type input "12750"
type input "13 250"
type input "13250"
type input "13 500"
type input "13500"
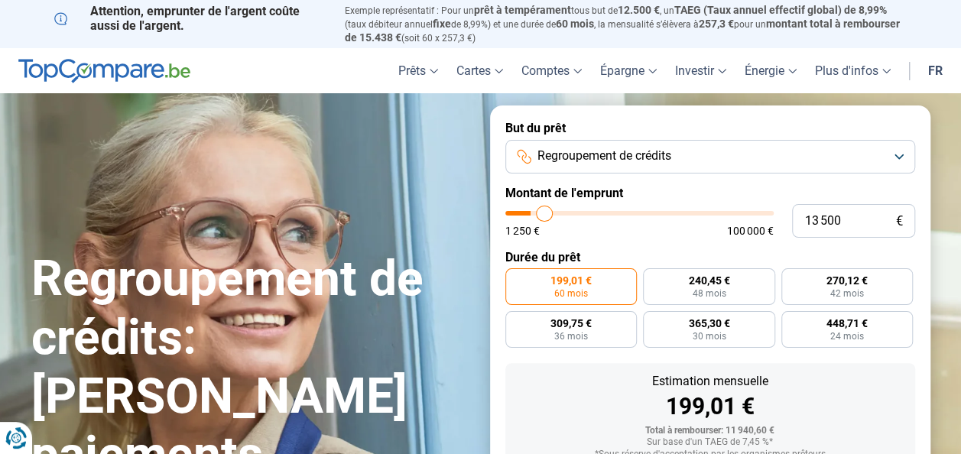
type input "13 750"
type input "13750"
type input "14 250"
type input "14250"
type input "14 500"
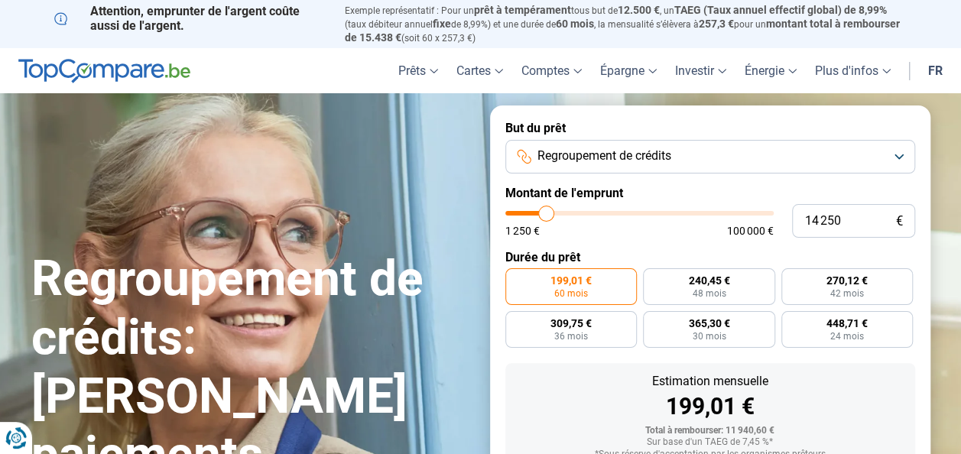
type input "14500"
type input "14 750"
type input "14750"
type input "15 000"
type input "15000"
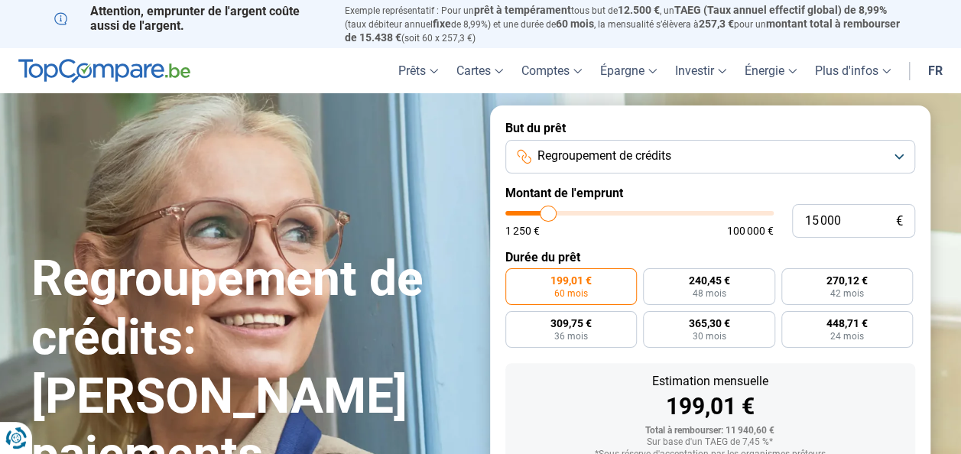
type input "15 500"
type input "15500"
type input "16 000"
type input "16000"
type input "16 250"
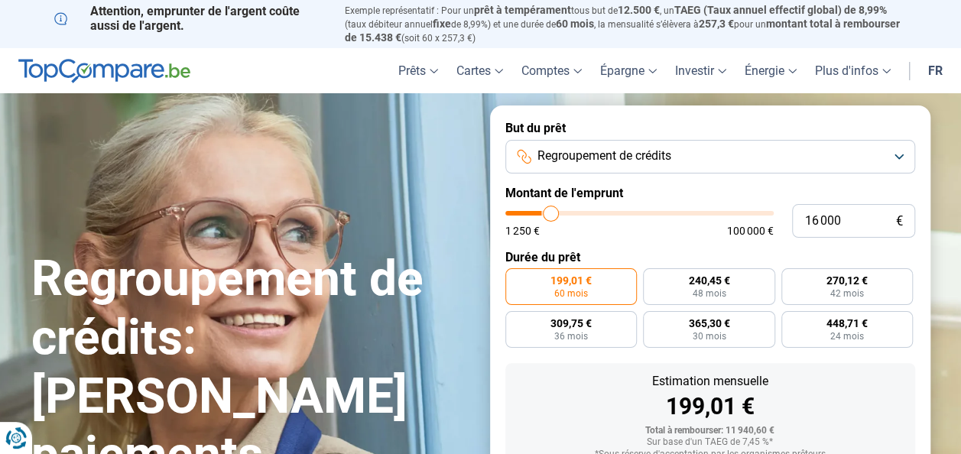
type input "16250"
type input "16 750"
type input "16750"
type input "17 000"
type input "17000"
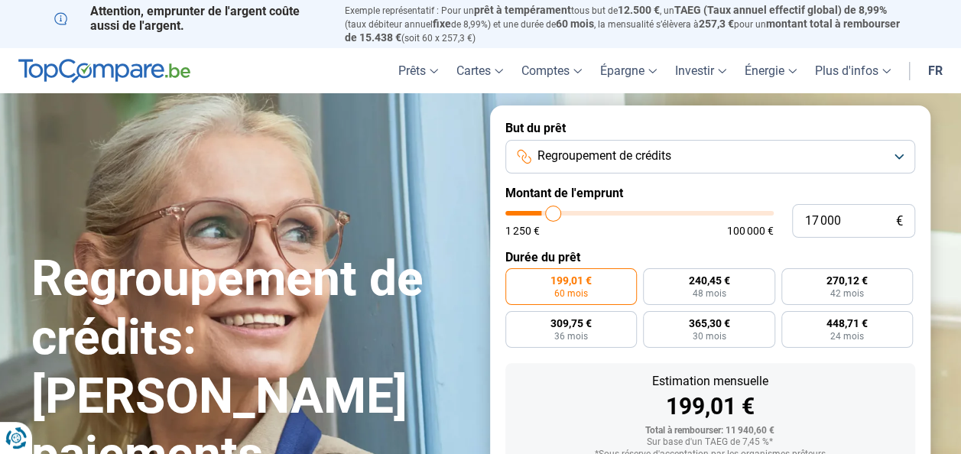
type input "17 250"
type input "17250"
type input "18 000"
type input "18000"
type input "18 250"
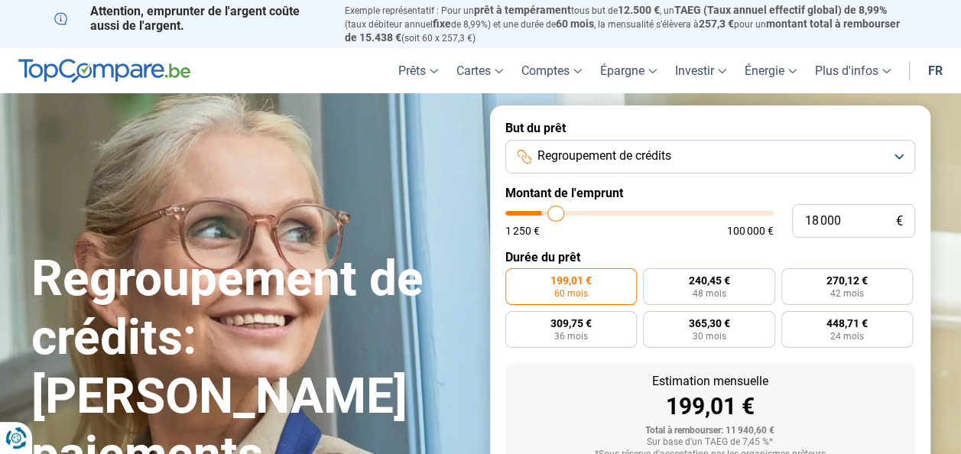
type input "18250"
type input "18 750"
type input "18750"
type input "19 000"
type input "19000"
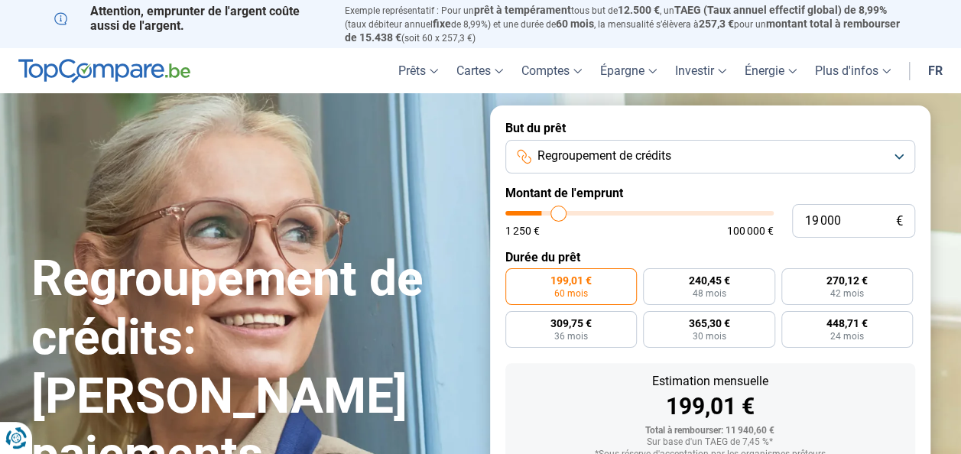
type input "19 250"
type input "19250"
type input "19 500"
type input "19500"
type input "19 750"
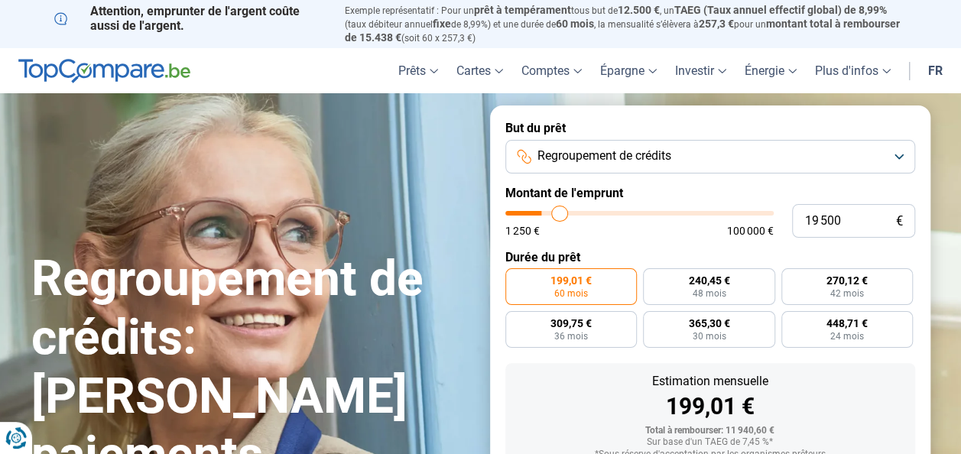
type input "19750"
type input "20 000"
type input "20000"
type input "20 250"
type input "20250"
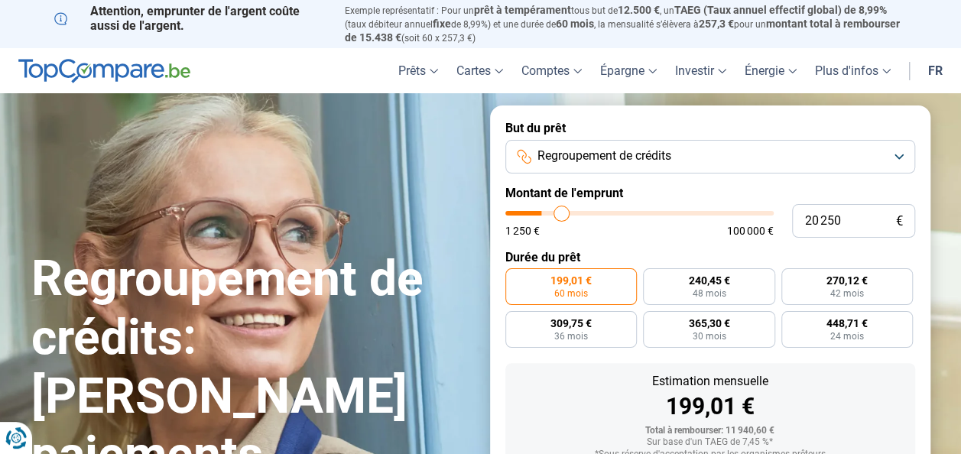
type input "20 500"
type input "20500"
type input "20 750"
type input "20750"
type input "21 000"
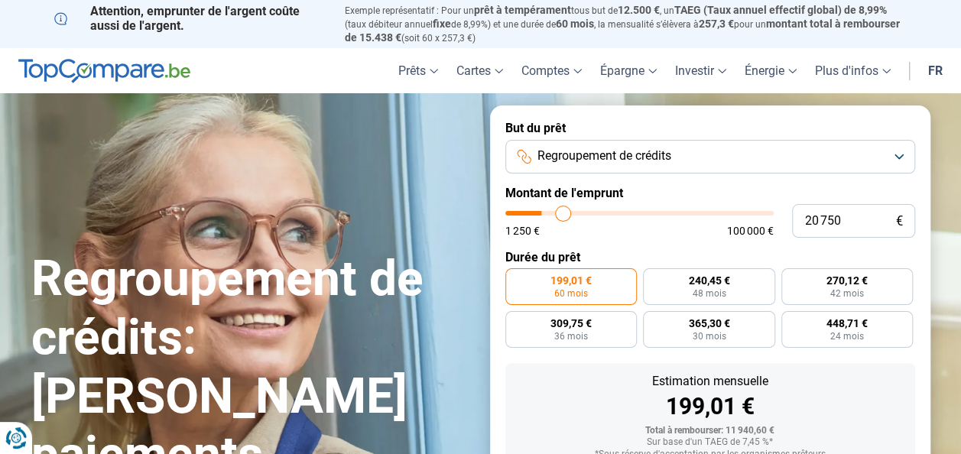
type input "21000"
type input "21 500"
type input "21500"
type input "21 750"
type input "21750"
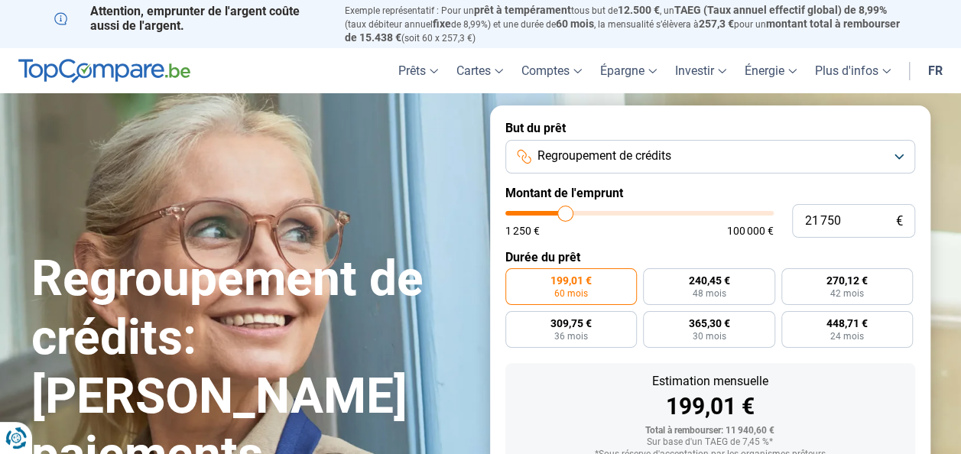
type input "22 250"
type input "22250"
type input "22 500"
type input "22500"
type input "23 250"
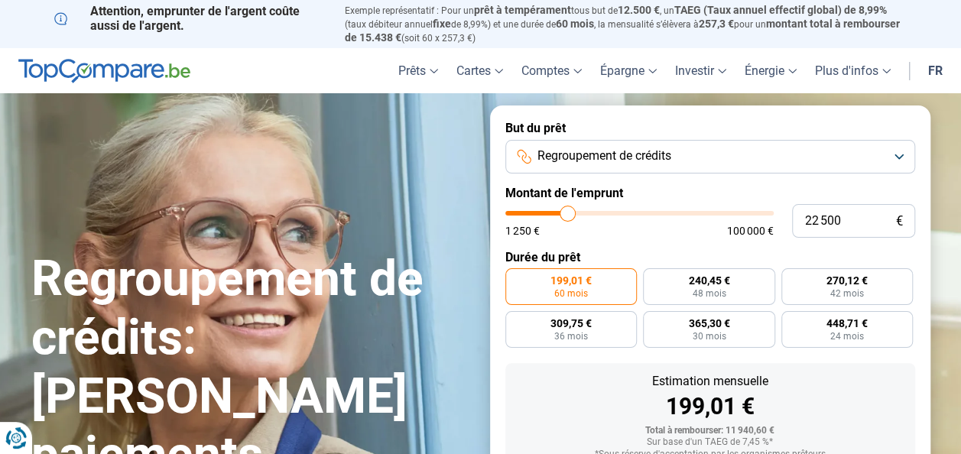
type input "23250"
type input "23 500"
type input "23500"
type input "23 750"
type input "23750"
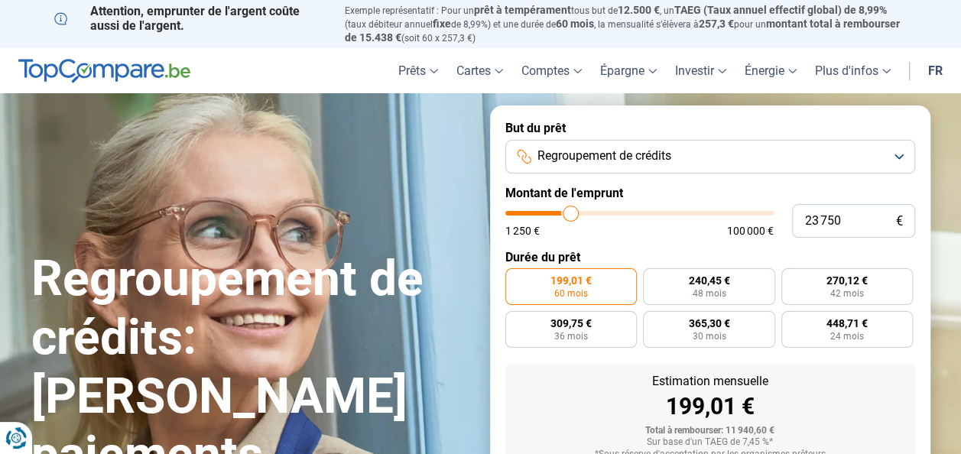
type input "24 000"
type input "24000"
type input "24 500"
type input "24500"
type input "25 000"
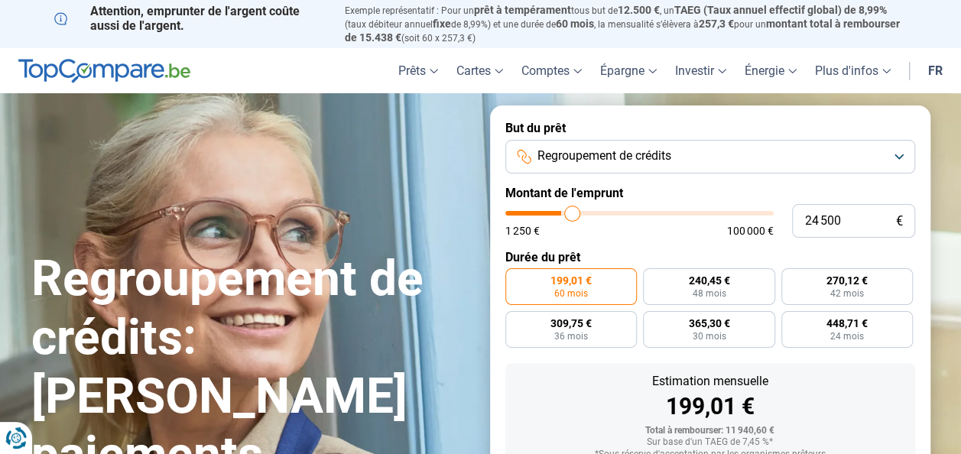
type input "25000"
type input "25 250"
type input "25250"
type input "25 500"
type input "25500"
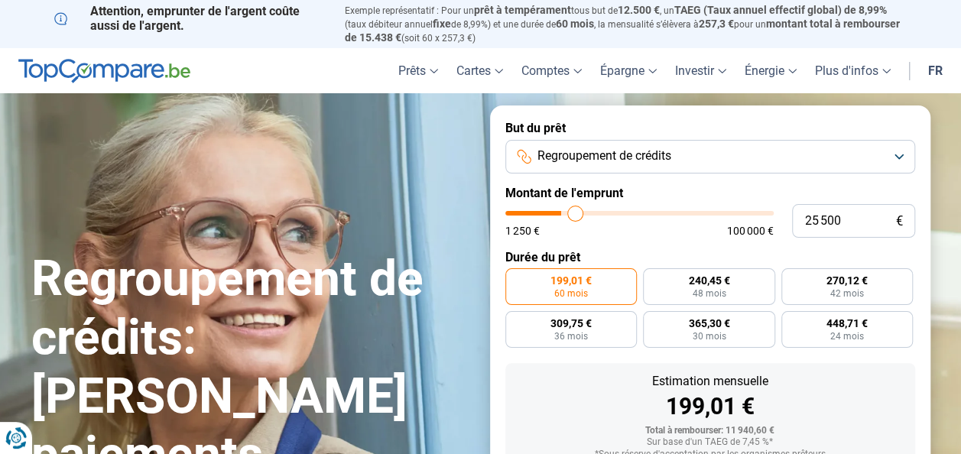
type input "25 750"
type input "25750"
type input "26 000"
type input "26000"
type input "26 750"
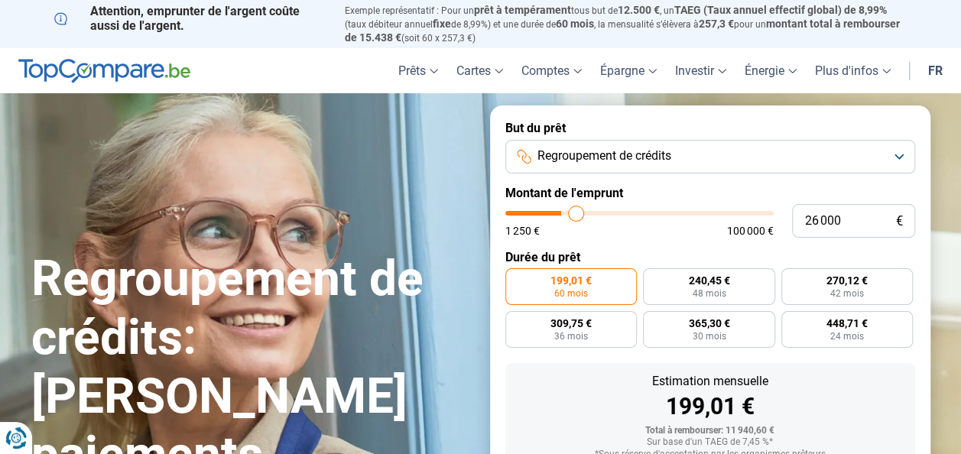
type input "26750"
type input "27 000"
type input "27000"
type input "27 500"
type input "27500"
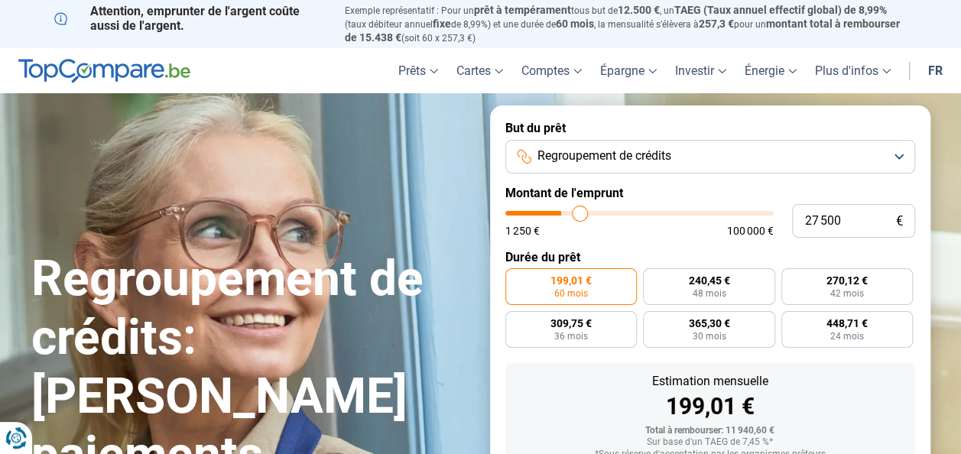
type input "27 750"
type input "27750"
type input "28 250"
type input "28250"
type input "28 500"
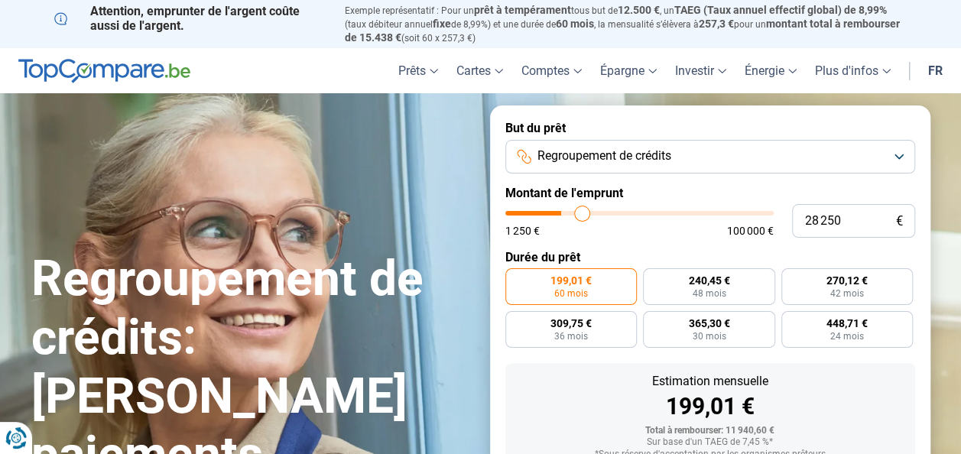
type input "28500"
type input "28 750"
type input "28750"
type input "29 000"
type input "29000"
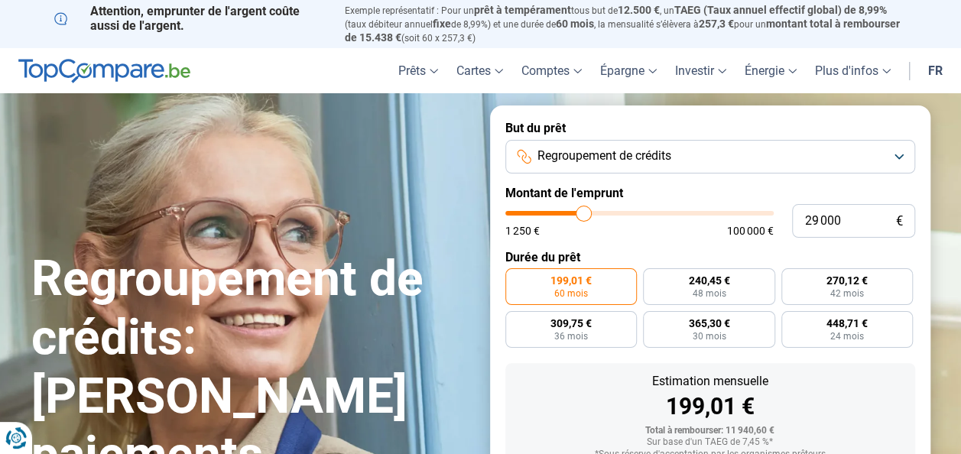
type input "29 250"
type input "29250"
type input "29 500"
type input "29500"
type input "29 750"
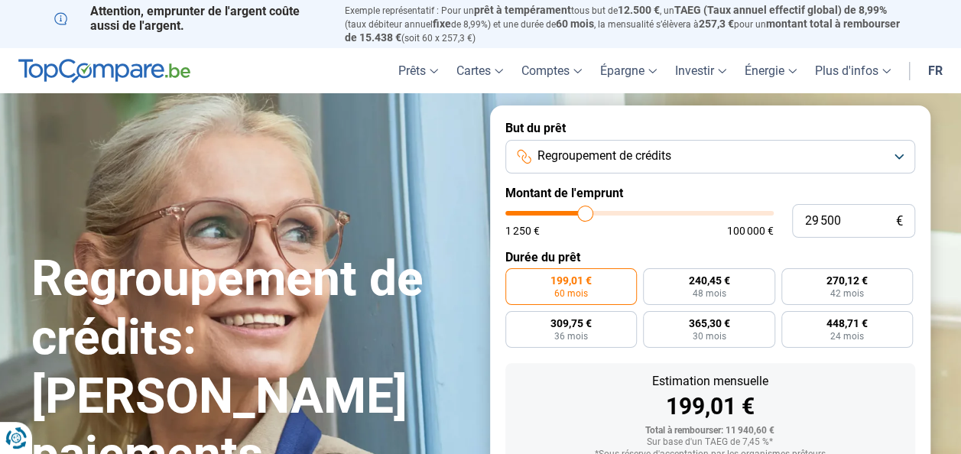
type input "29750"
type input "30 250"
type input "30250"
type input "30 500"
type input "30500"
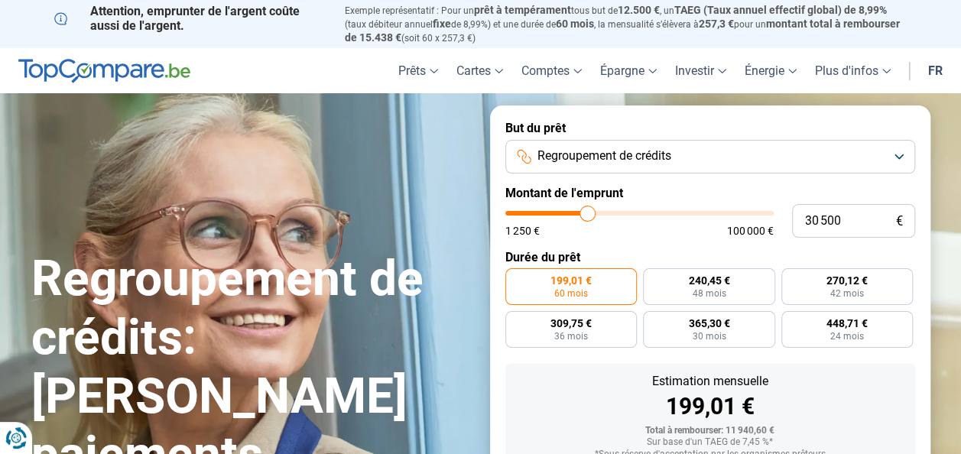
type input "30 750"
type input "30750"
type input "31 250"
type input "31250"
type input "31 500"
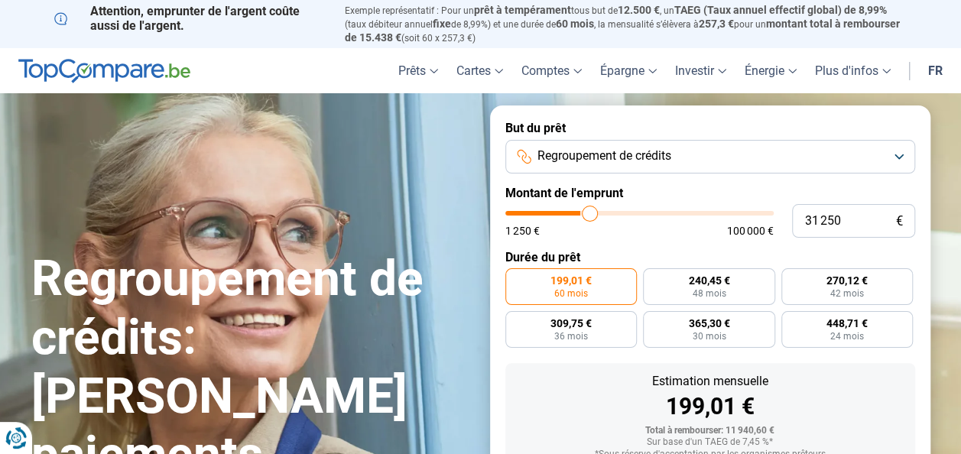
type input "31500"
type input "32 000"
type input "32000"
type input "32 250"
type input "32250"
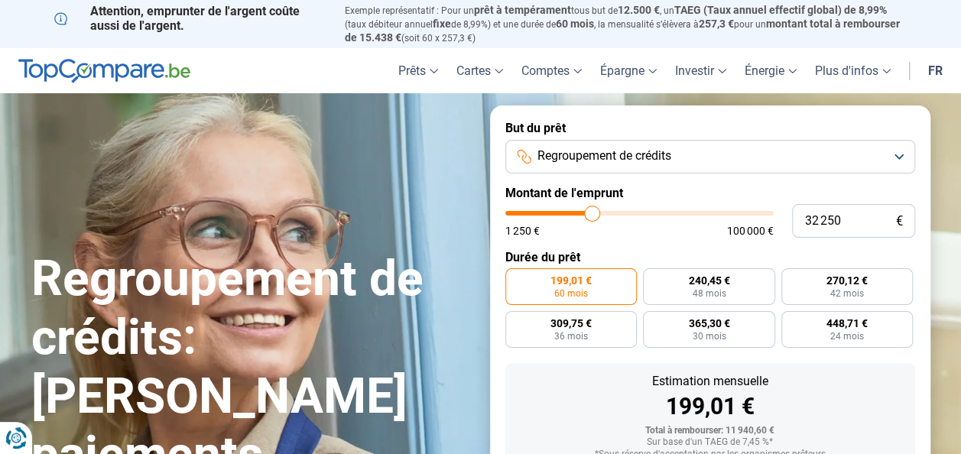
type input "32 500"
type input "32500"
type input "32 750"
type input "32750"
type input "33 000"
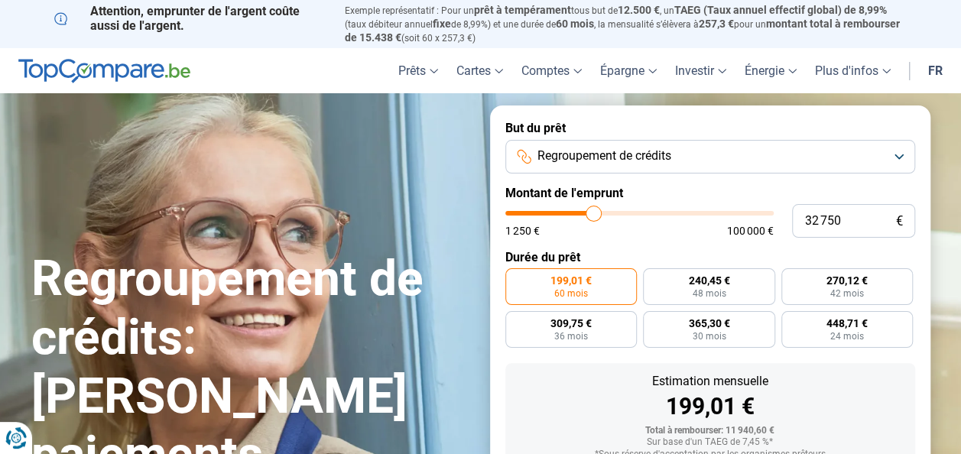
type input "33000"
type input "33 250"
type input "33250"
type input "33 500"
type input "33500"
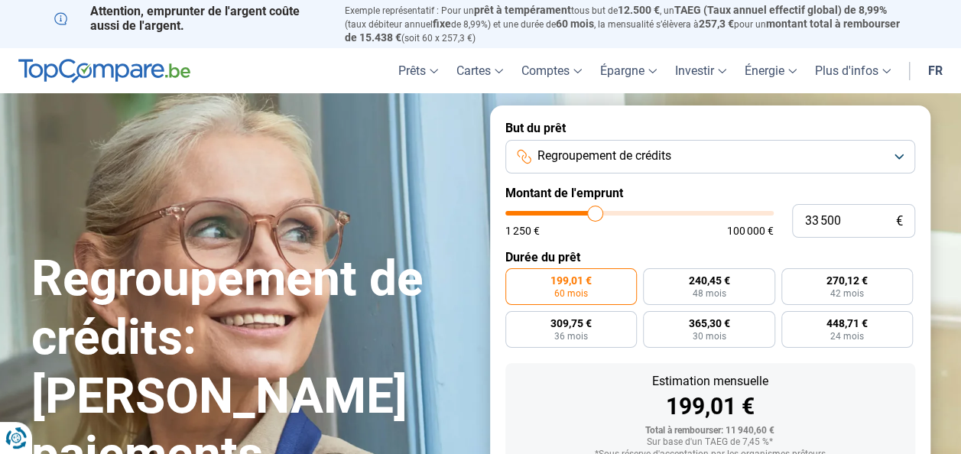
type input "33 750"
type input "33750"
type input "34 000"
type input "34000"
type input "34 250"
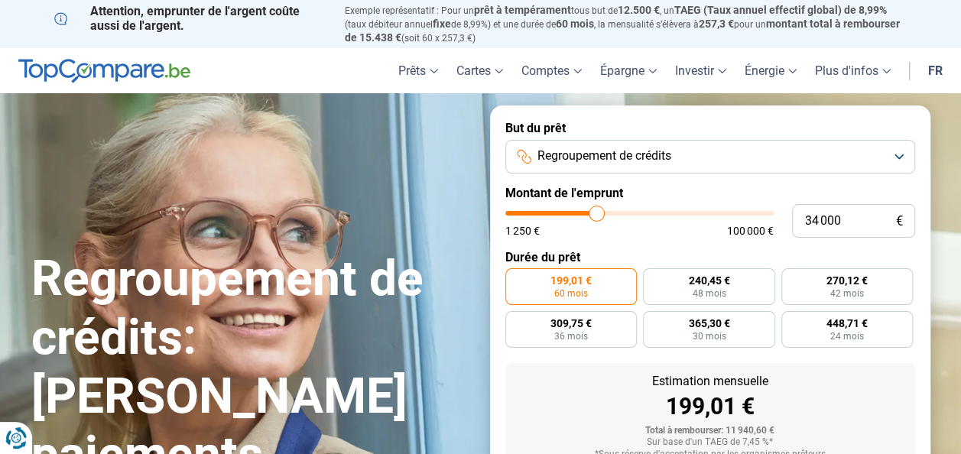
type input "34250"
type input "34 500"
type input "34500"
type input "34 750"
type input "34750"
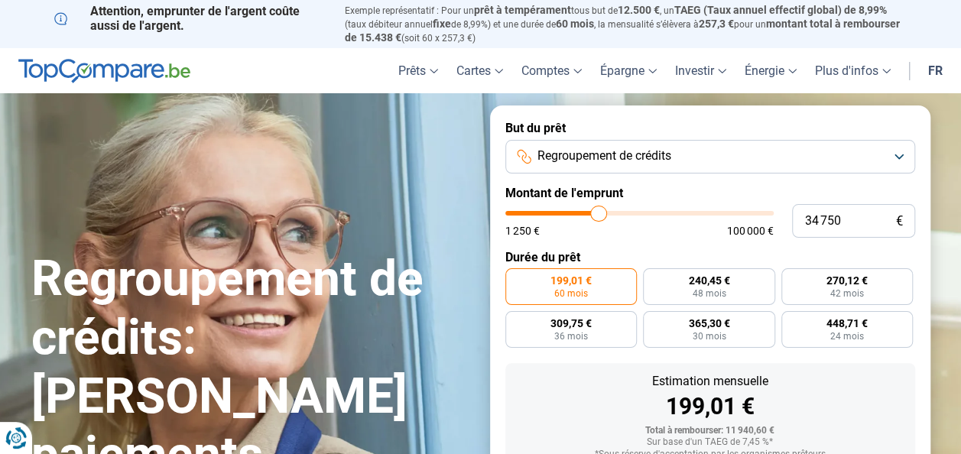
type input "35 000"
type input "35000"
type input "35 500"
type input "35500"
type input "35 750"
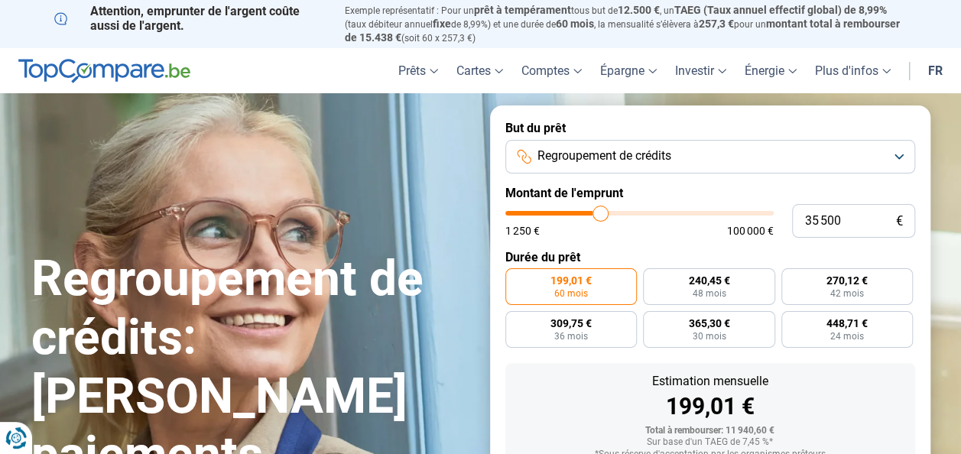
type input "35750"
type input "36 000"
type input "36000"
type input "36 250"
type input "36250"
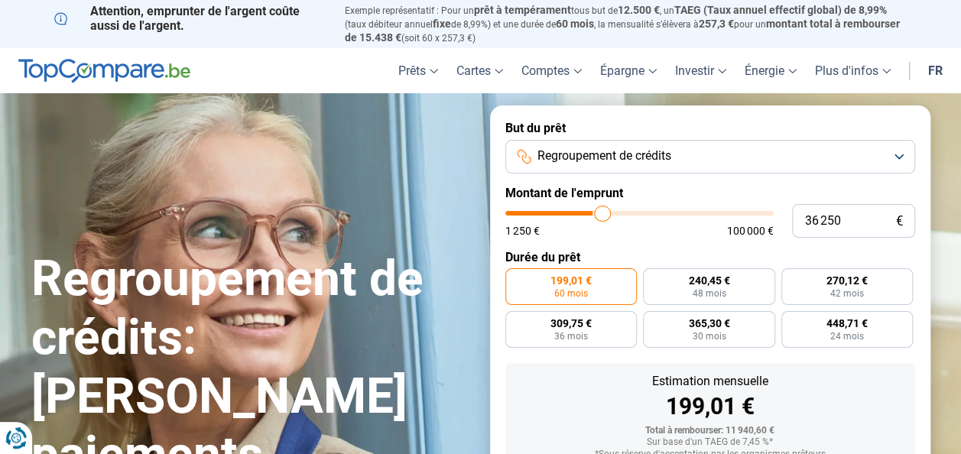
type input "36 500"
type input "36500"
type input "36 750"
type input "36750"
type input "37 500"
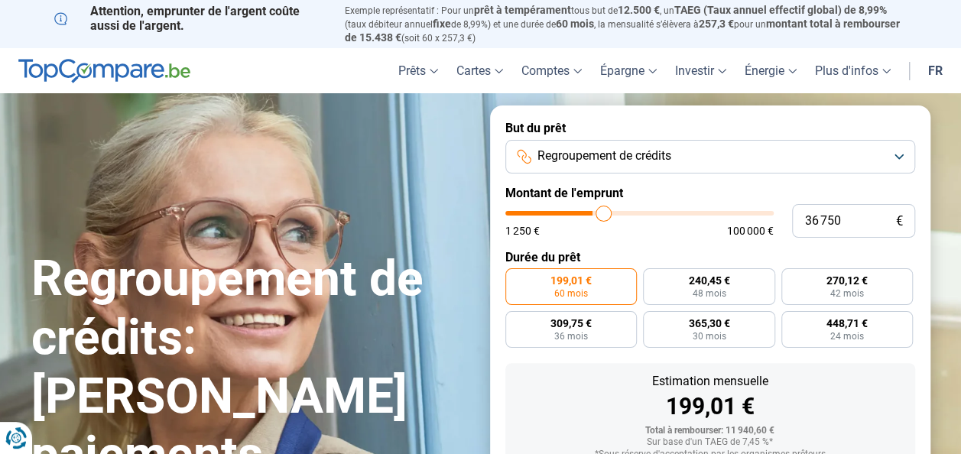
type input "37500"
type input "37 750"
type input "37750"
type input "38 000"
type input "38000"
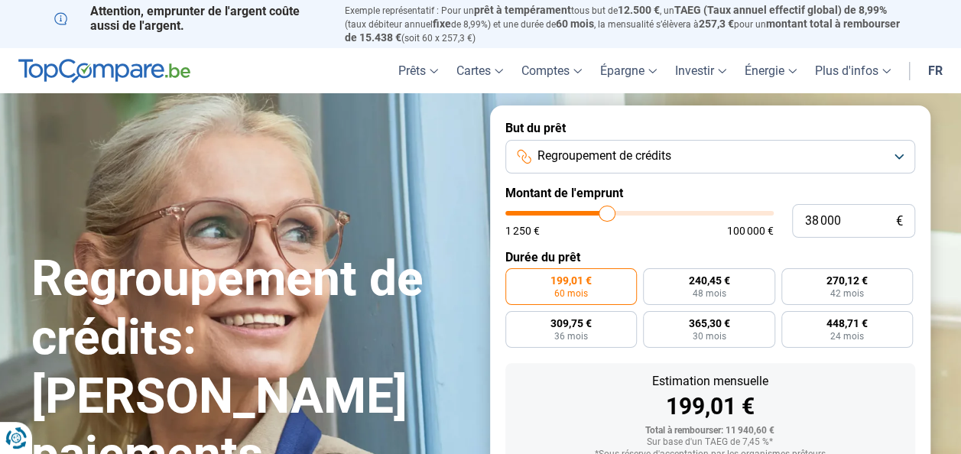
type input "38 250"
type input "38250"
type input "38 500"
type input "38500"
type input "39 000"
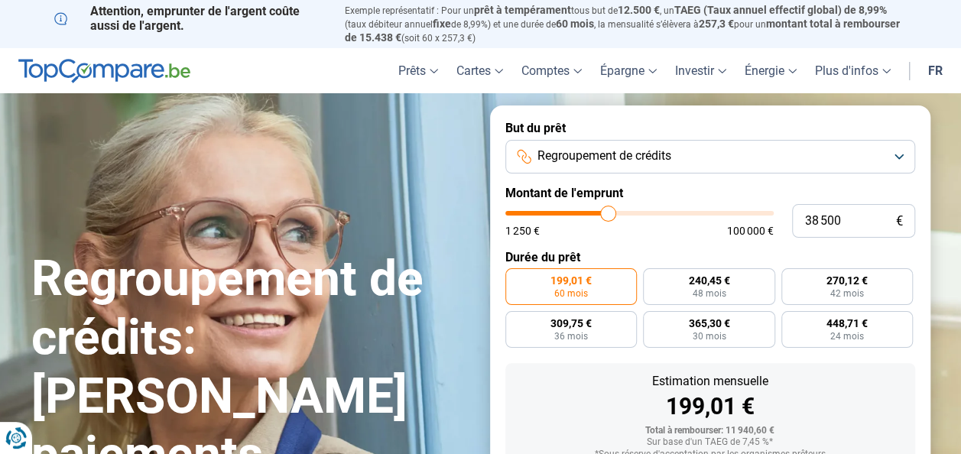
type input "39000"
type input "39 250"
type input "39250"
type input "39 500"
type input "39500"
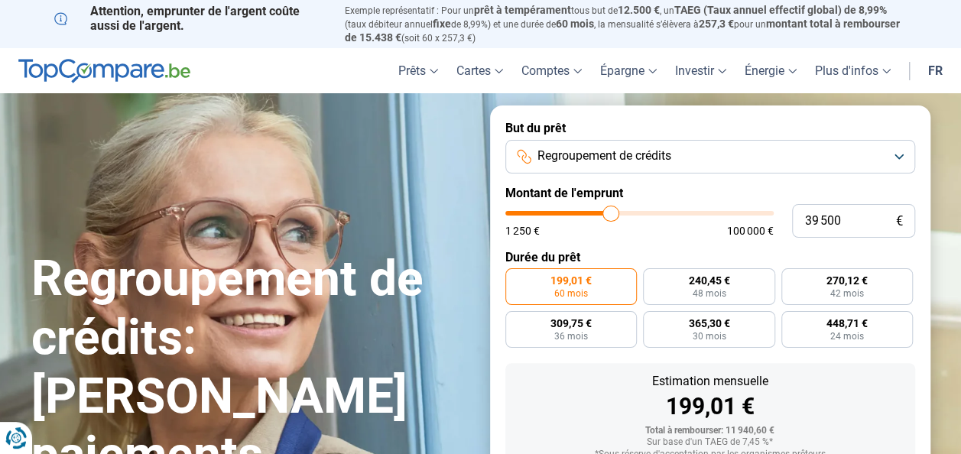
type input "38 500"
type input "38500"
type input "38 250"
type input "38250"
type input "38 000"
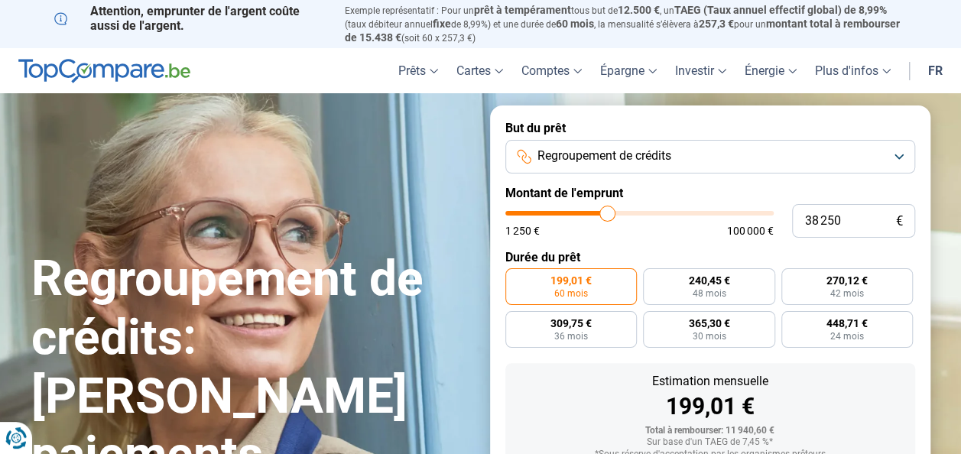
type input "38000"
type input "37 750"
type input "37750"
type input "37 500"
type input "37500"
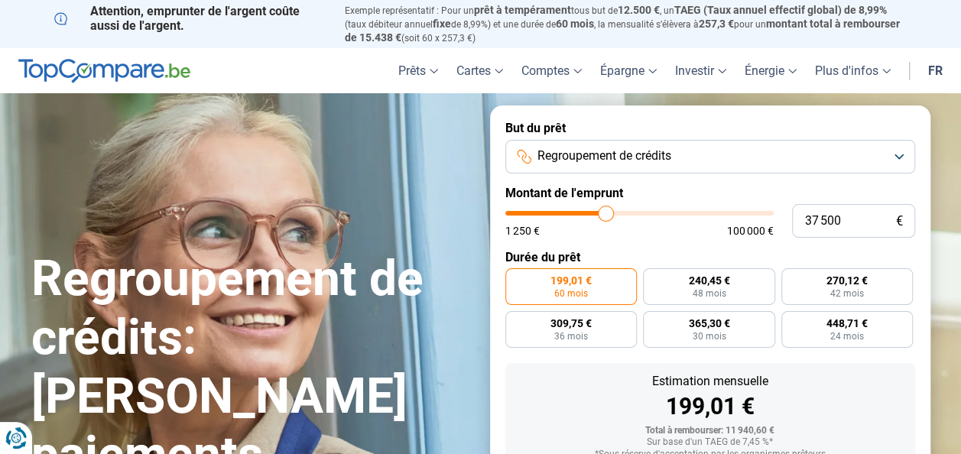
type input "37 250"
type input "37250"
type input "37 500"
type input "37500"
type input "37 750"
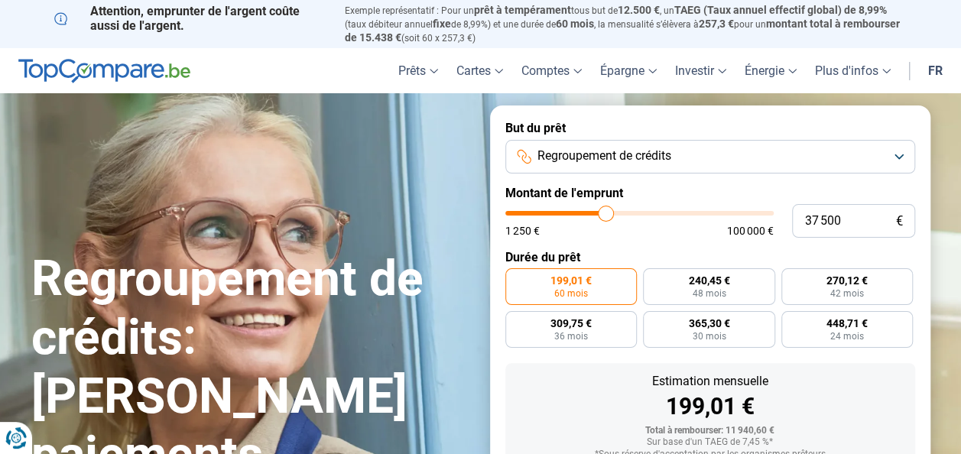
type input "37750"
type input "38 000"
type input "38000"
type input "38 250"
type input "38250"
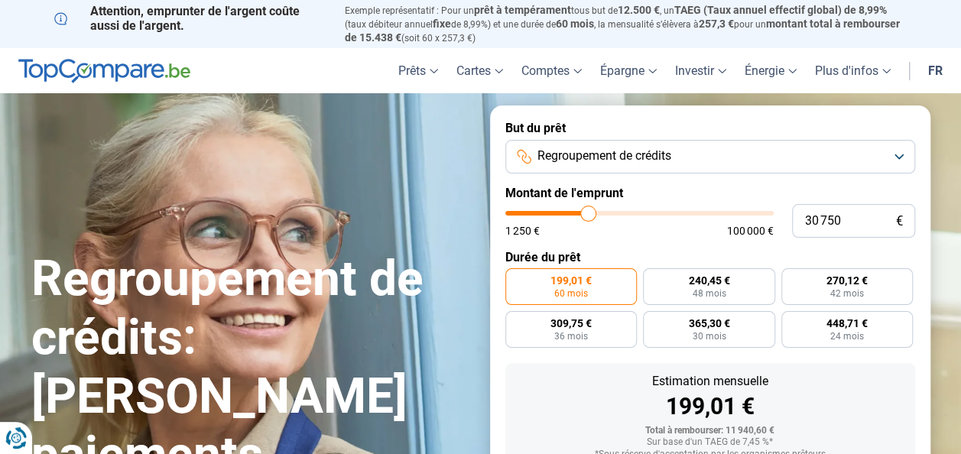
drag, startPoint x: 536, startPoint y: 215, endPoint x: 588, endPoint y: 225, distance: 52.9
click at [588, 215] on input "range" at bounding box center [639, 213] width 268 height 5
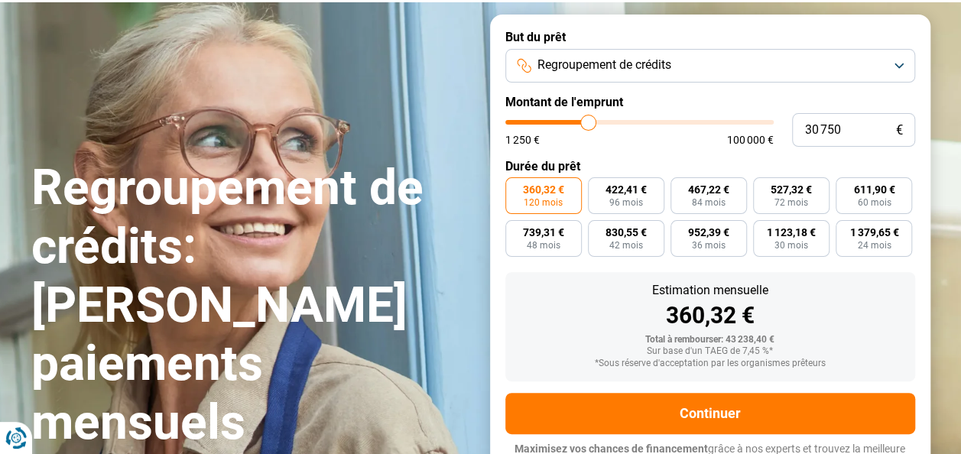
scroll to position [110, 0]
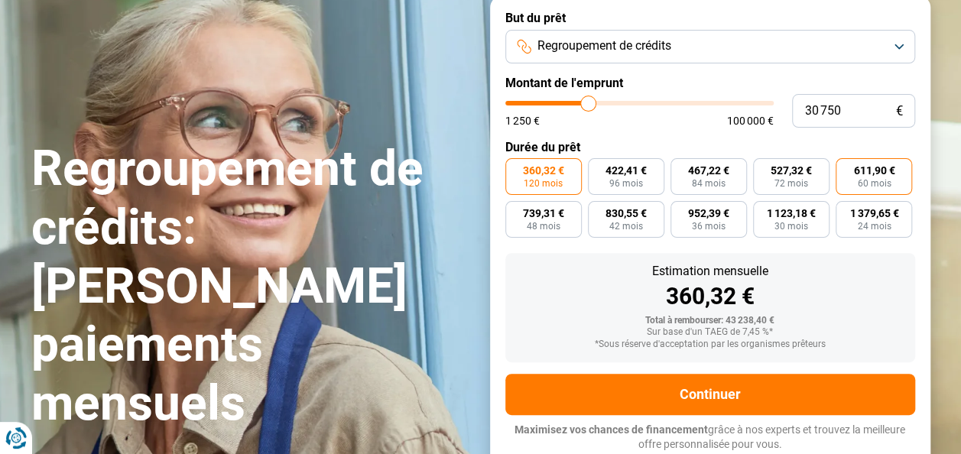
click at [879, 179] on span "60 mois" at bounding box center [874, 183] width 34 height 9
click at [845, 168] on input "611,90 € 60 mois" at bounding box center [840, 163] width 10 height 10
click at [899, 48] on button "Regroupement de crédits" at bounding box center [710, 47] width 410 height 34
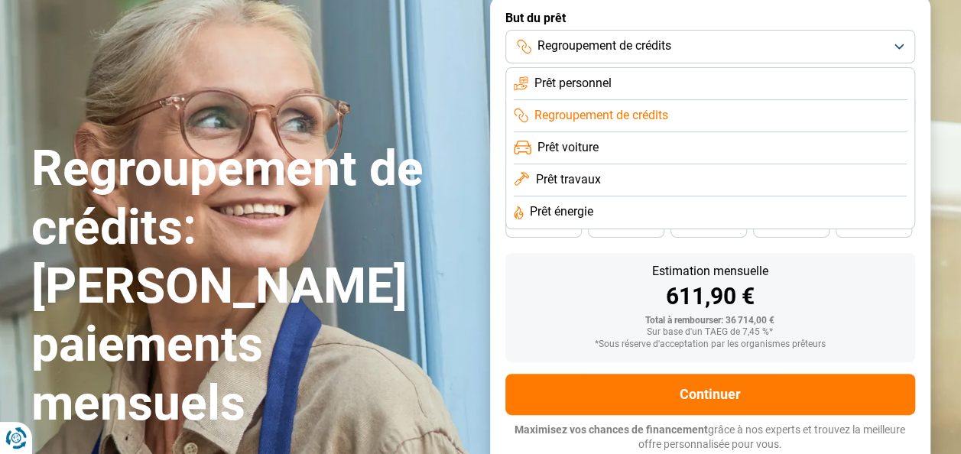
click at [714, 151] on li "Prêt voiture" at bounding box center [709, 148] width 393 height 32
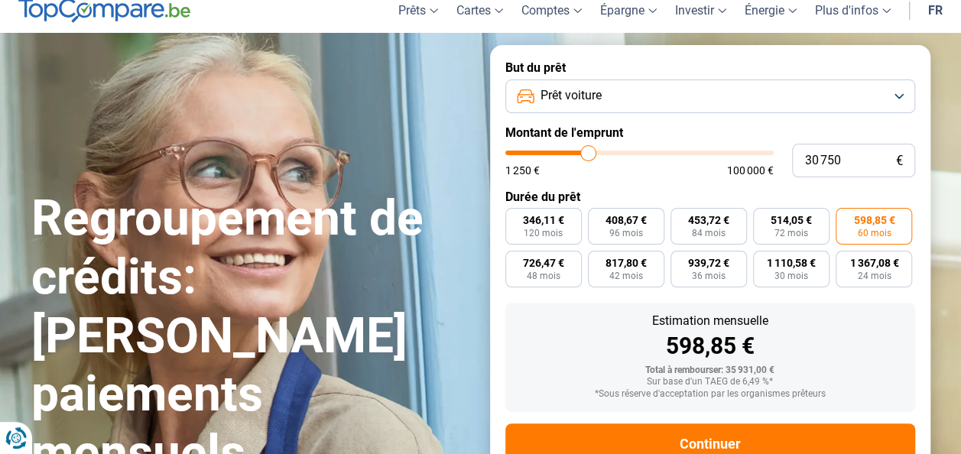
scroll to position [31, 0]
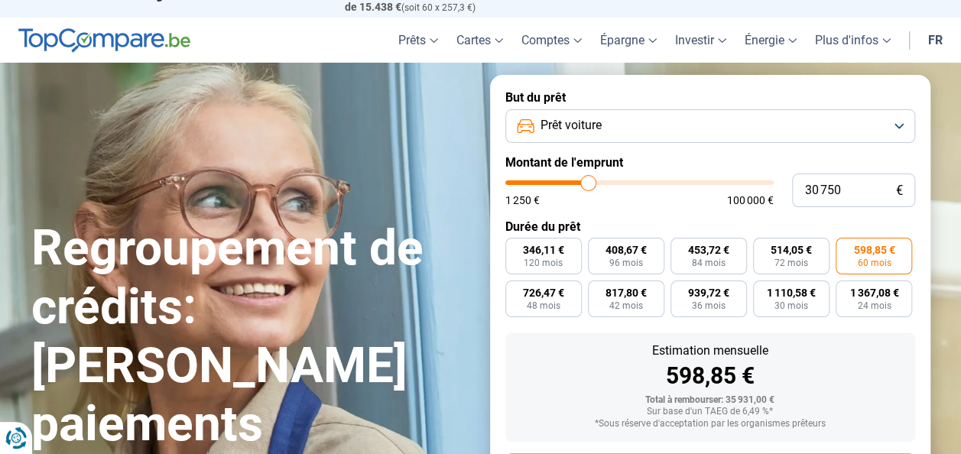
click at [896, 125] on button "Prêt voiture" at bounding box center [710, 126] width 410 height 34
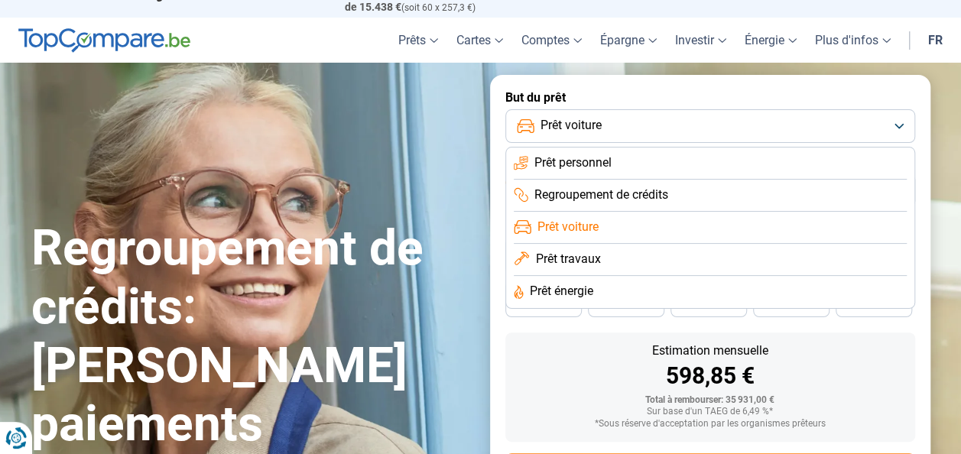
click at [630, 192] on span "Regroupement de crédits" at bounding box center [601, 194] width 134 height 17
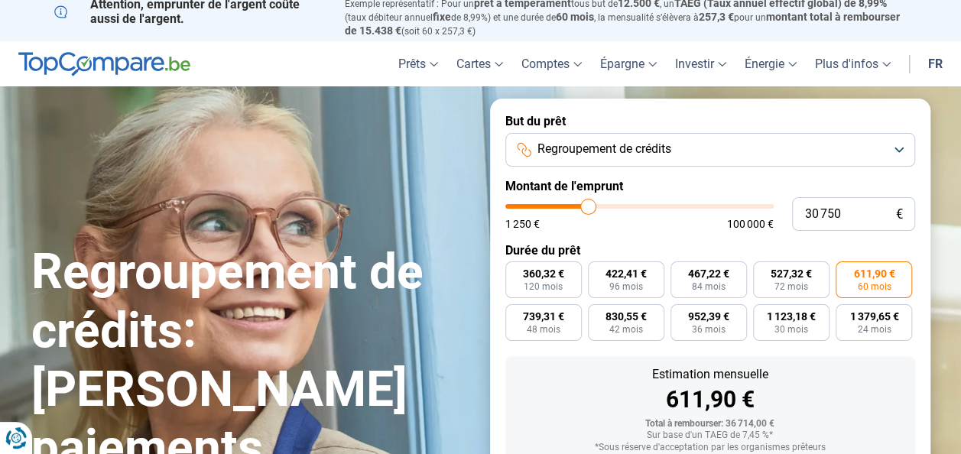
scroll to position [0, 0]
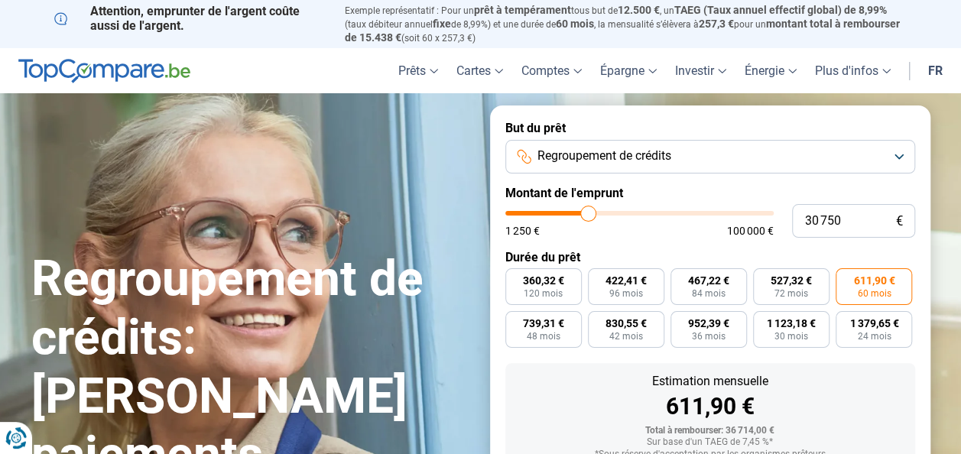
click at [898, 157] on button "Regroupement de crédits" at bounding box center [710, 157] width 410 height 34
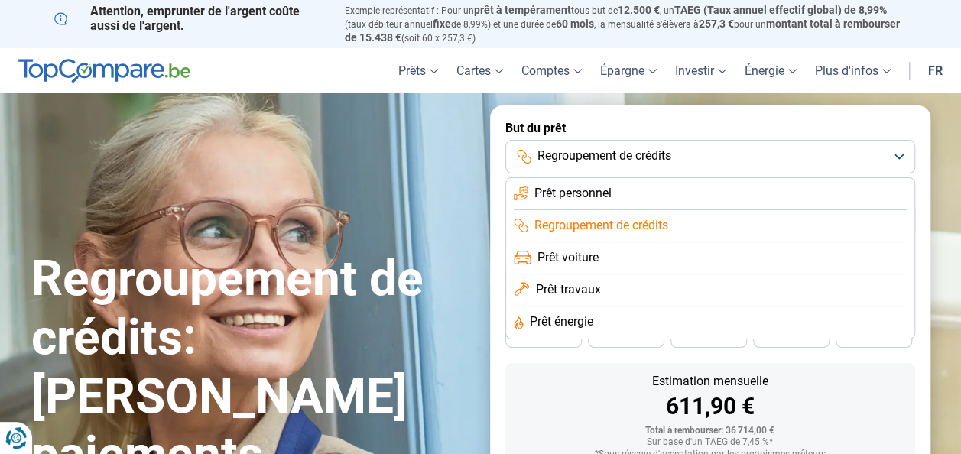
click at [667, 271] on li "Prêt voiture" at bounding box center [709, 258] width 393 height 32
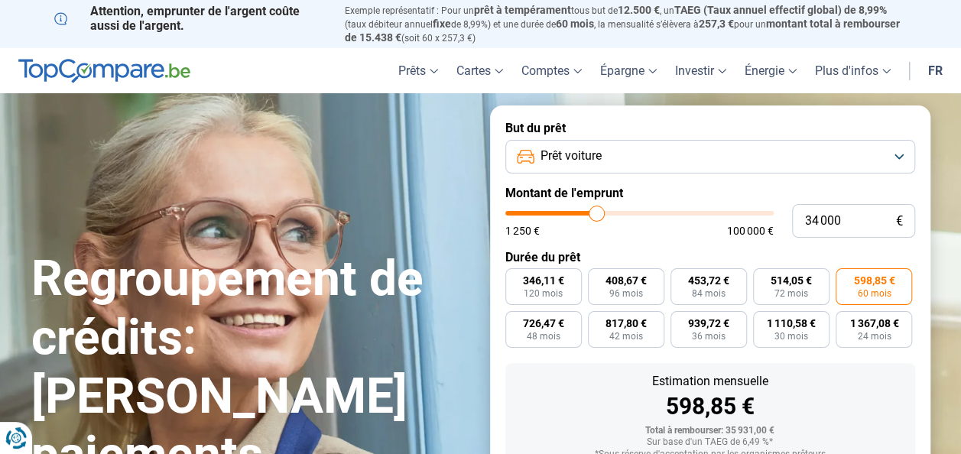
click at [596, 215] on input "range" at bounding box center [639, 213] width 268 height 5
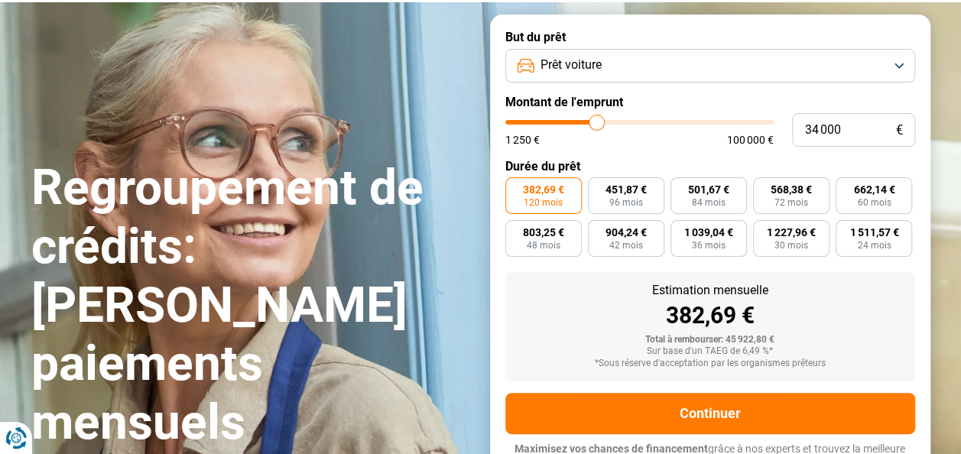
scroll to position [110, 0]
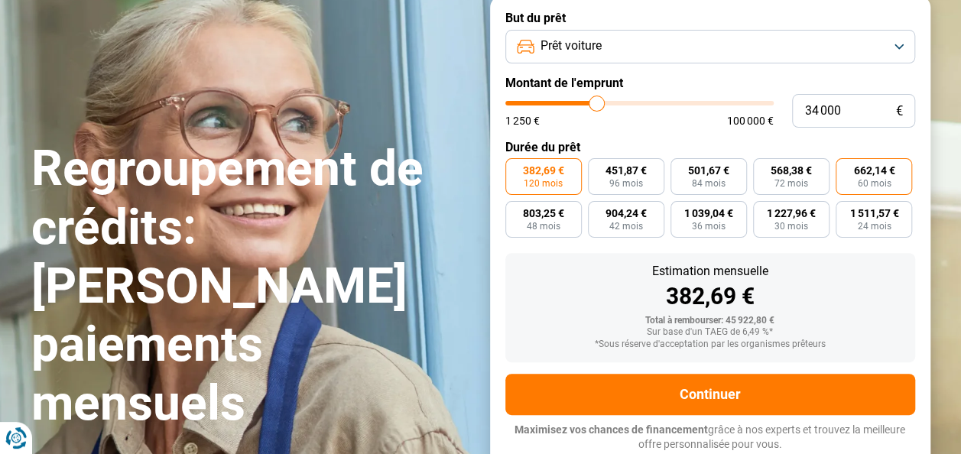
click at [860, 171] on span "662,14 €" at bounding box center [873, 170] width 41 height 11
click at [845, 168] on input "662,14 € 60 mois" at bounding box center [840, 163] width 10 height 10
click at [586, 104] on input "range" at bounding box center [639, 103] width 268 height 5
click at [594, 103] on input "range" at bounding box center [639, 103] width 268 height 5
click at [591, 105] on input "range" at bounding box center [639, 103] width 268 height 5
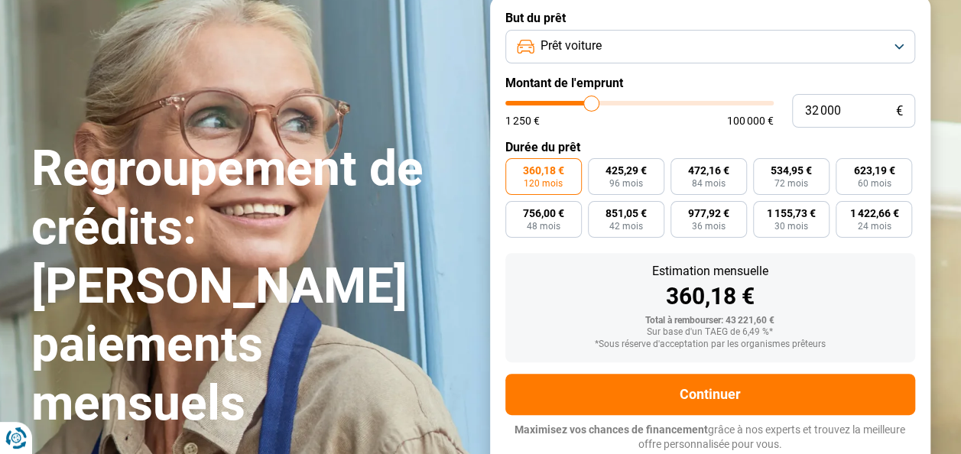
click at [815, 274] on div "Estimation mensuelle" at bounding box center [709, 271] width 385 height 12
click at [853, 182] on label "623,19 € 60 mois" at bounding box center [873, 176] width 76 height 37
click at [845, 168] on input "623,19 € 60 mois" at bounding box center [840, 163] width 10 height 10
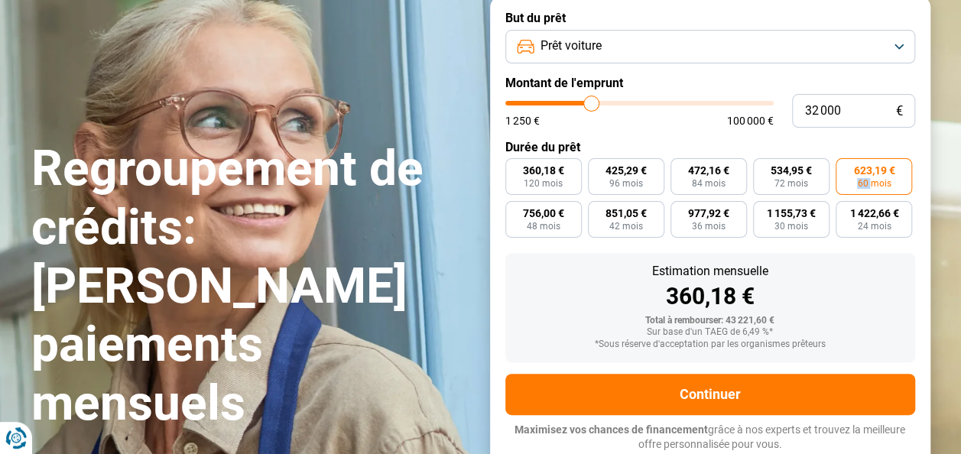
click at [853, 182] on label "623,19 € 60 mois" at bounding box center [873, 176] width 76 height 37
click at [845, 168] on input "623,19 € 60 mois" at bounding box center [840, 163] width 10 height 10
click at [853, 182] on label "623,19 € 60 mois" at bounding box center [873, 176] width 76 height 37
click at [845, 168] on input "623,19 € 60 mois" at bounding box center [840, 163] width 10 height 10
click at [853, 182] on label "623,19 € 60 mois" at bounding box center [873, 176] width 76 height 37
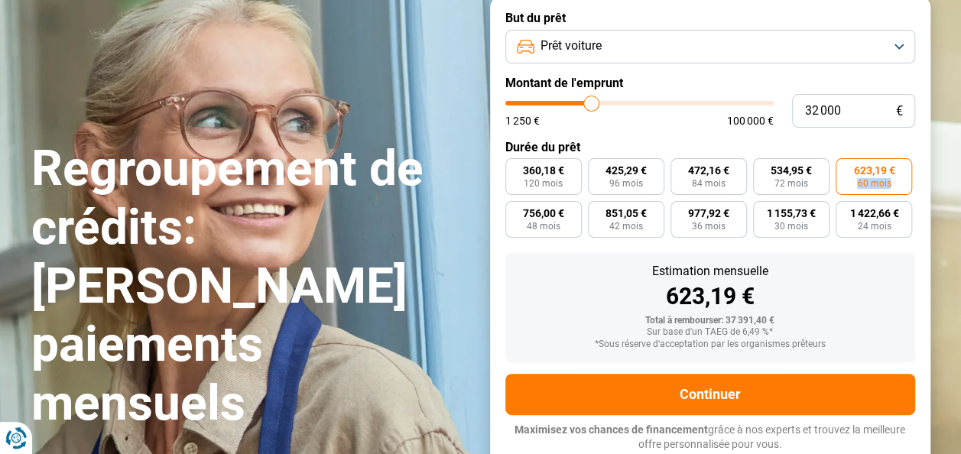
click at [845, 168] on input "623,19 € 60 mois" at bounding box center [840, 163] width 10 height 10
click at [544, 300] on div "623,19 €" at bounding box center [709, 296] width 385 height 23
click at [582, 102] on input "range" at bounding box center [639, 103] width 268 height 5
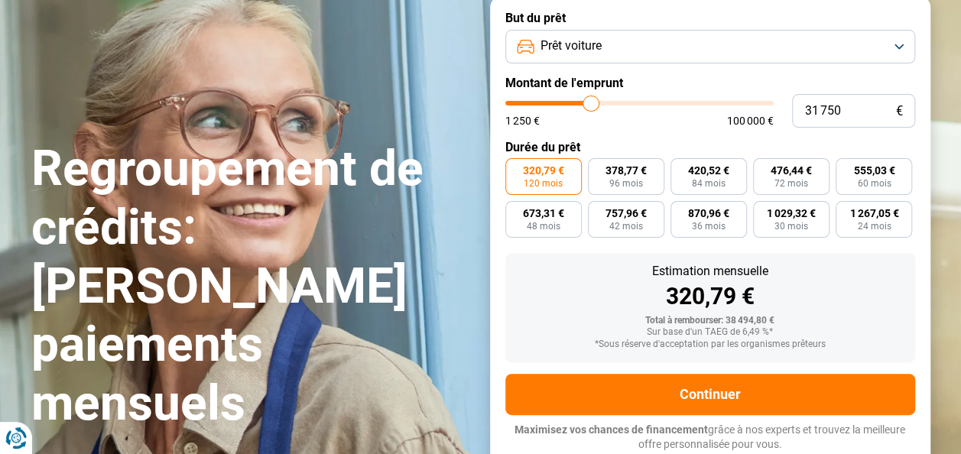
click at [590, 102] on input "range" at bounding box center [639, 103] width 268 height 5
click at [599, 104] on input "range" at bounding box center [639, 103] width 268 height 5
click at [601, 104] on input "range" at bounding box center [639, 103] width 268 height 5
click at [587, 102] on input "range" at bounding box center [639, 103] width 268 height 5
click at [593, 104] on input "range" at bounding box center [639, 103] width 268 height 5
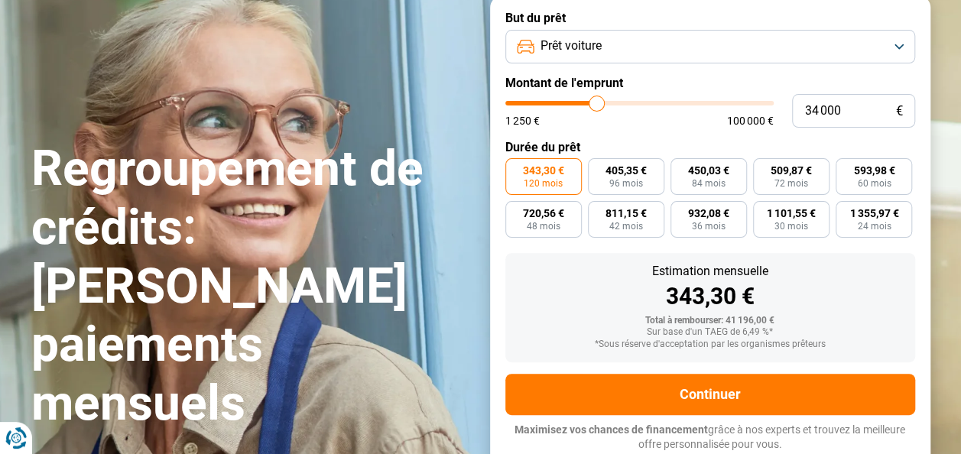
click at [596, 104] on input "range" at bounding box center [639, 103] width 268 height 5
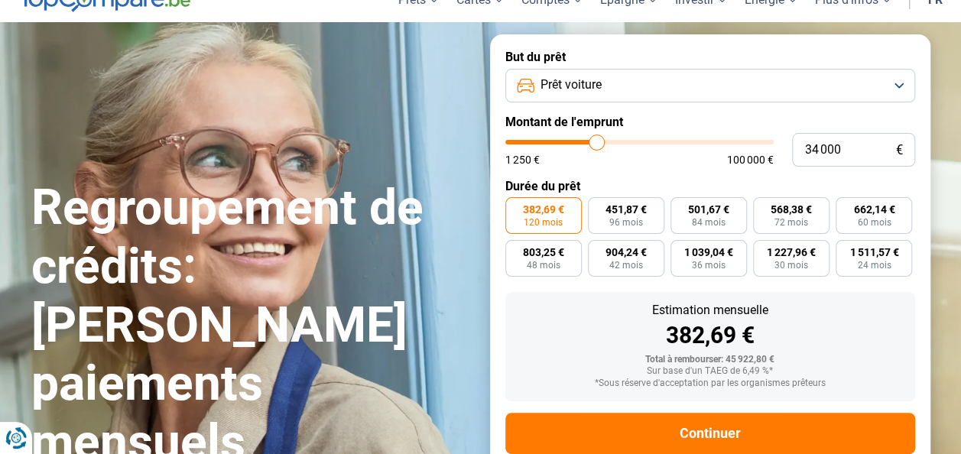
scroll to position [49, 0]
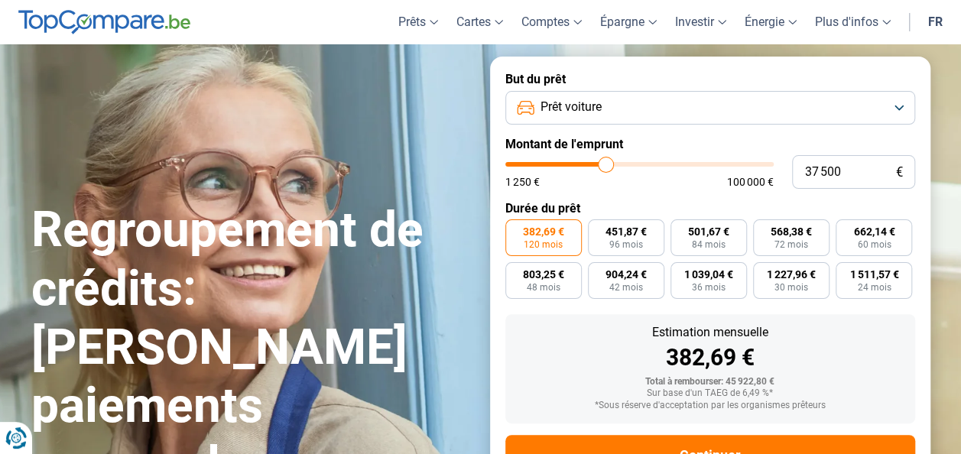
click at [605, 167] on input "range" at bounding box center [639, 164] width 268 height 5
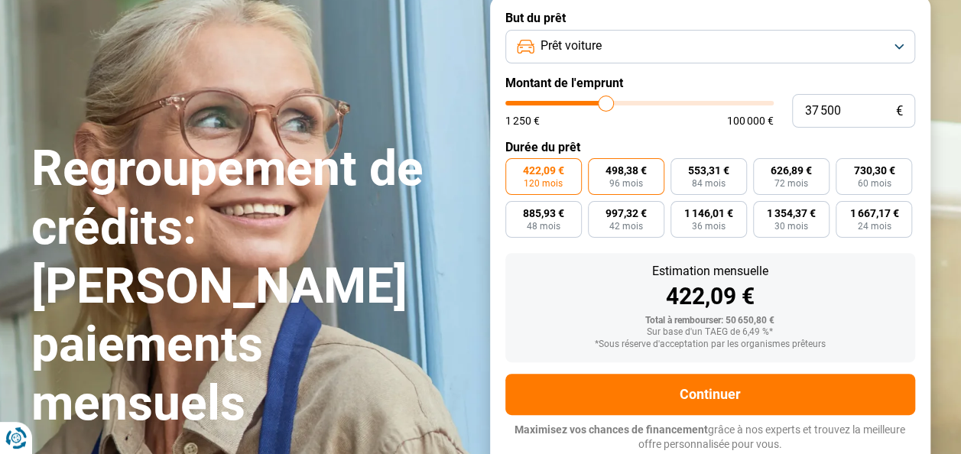
scroll to position [110, 0]
click at [592, 104] on input "range" at bounding box center [639, 103] width 268 height 5
drag, startPoint x: 602, startPoint y: 102, endPoint x: 594, endPoint y: 125, distance: 24.2
click at [594, 105] on input "range" at bounding box center [639, 103] width 268 height 5
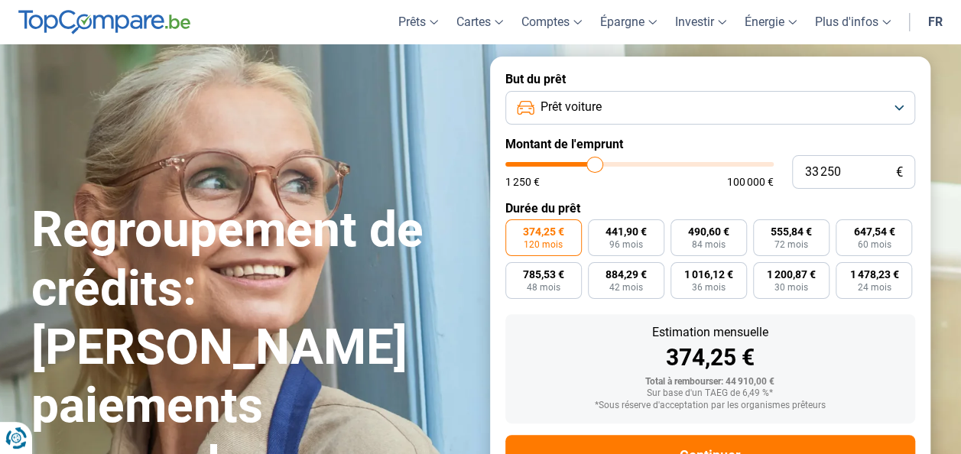
scroll to position [61, 0]
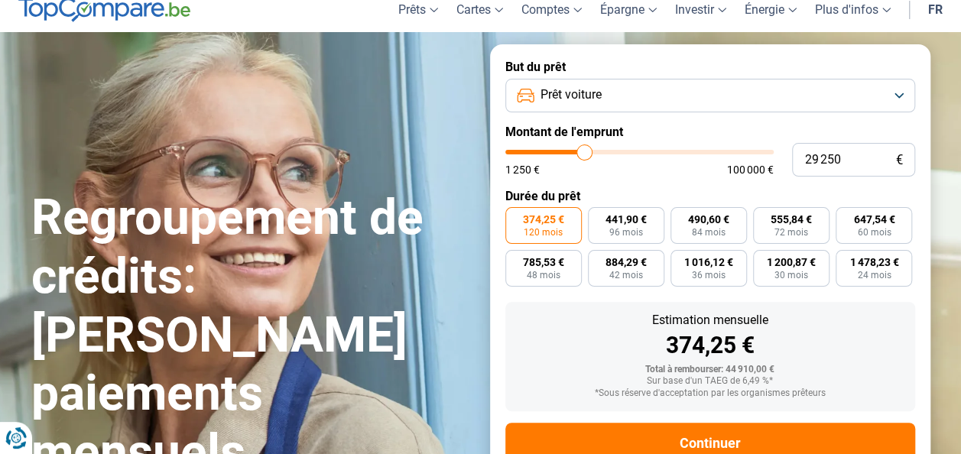
click at [584, 154] on input "range" at bounding box center [639, 152] width 268 height 5
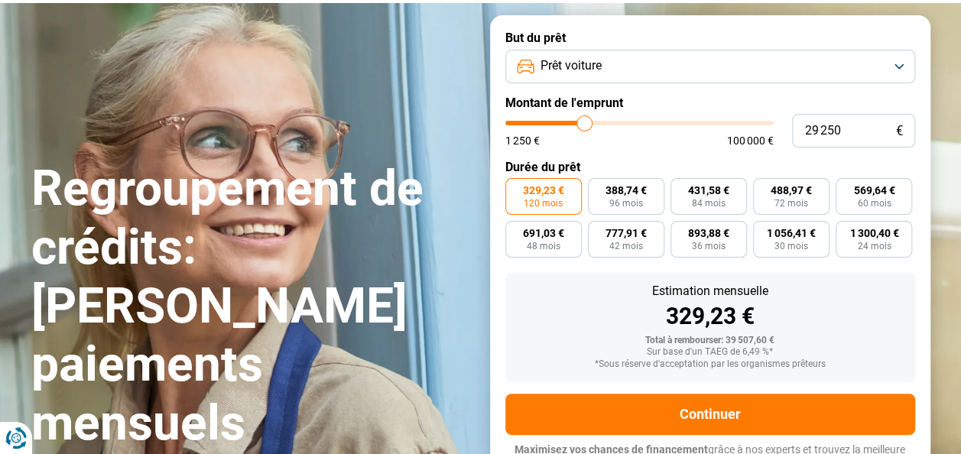
scroll to position [110, 0]
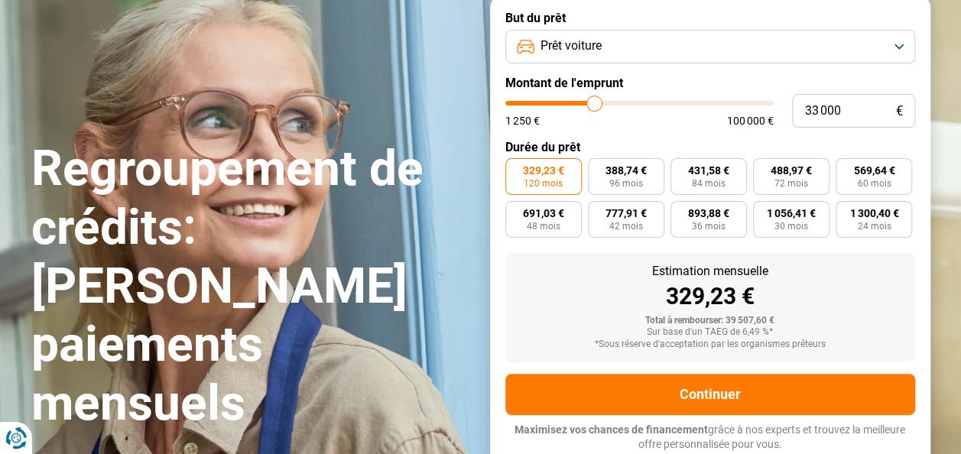
click at [594, 102] on input "range" at bounding box center [639, 103] width 268 height 5
click at [591, 104] on input "range" at bounding box center [639, 103] width 268 height 5
click at [588, 105] on input "range" at bounding box center [639, 103] width 268 height 5
click at [587, 105] on input "range" at bounding box center [639, 103] width 268 height 5
click at [880, 187] on span "60 mois" at bounding box center [874, 183] width 34 height 9
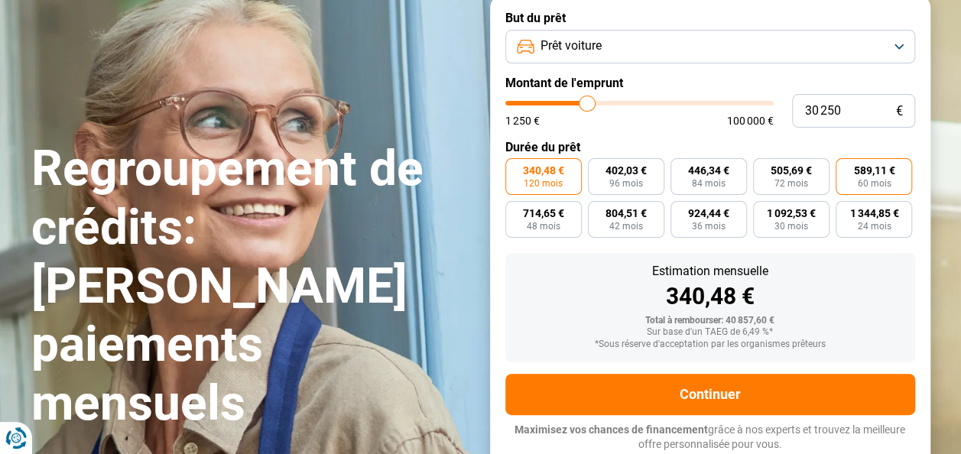
click at [845, 168] on input "589,11 € 60 mois" at bounding box center [840, 163] width 10 height 10
click at [587, 105] on input "range" at bounding box center [639, 103] width 268 height 5
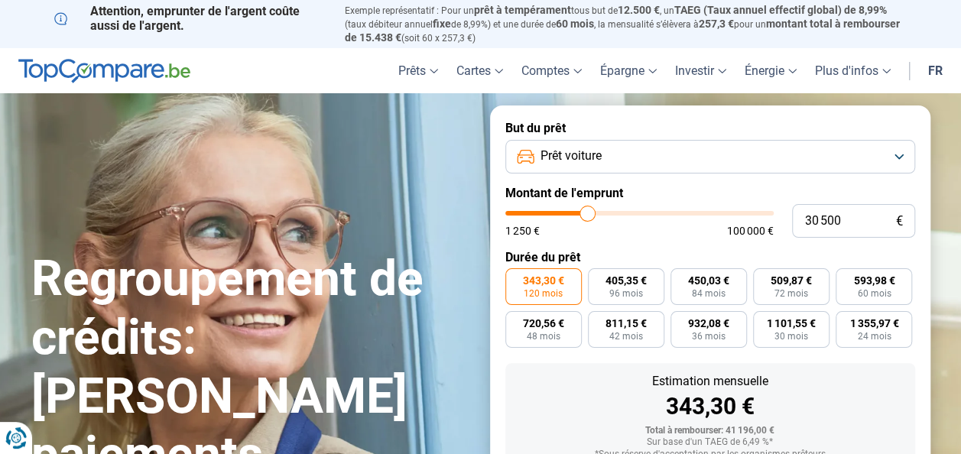
scroll to position [0, 0]
click at [944, 191] on section "Regroupement de crédits: Réduisez vos paiements mensuels Regroupement de crédit…" at bounding box center [480, 341] width 961 height 496
